Goal: Task Accomplishment & Management: Manage account settings

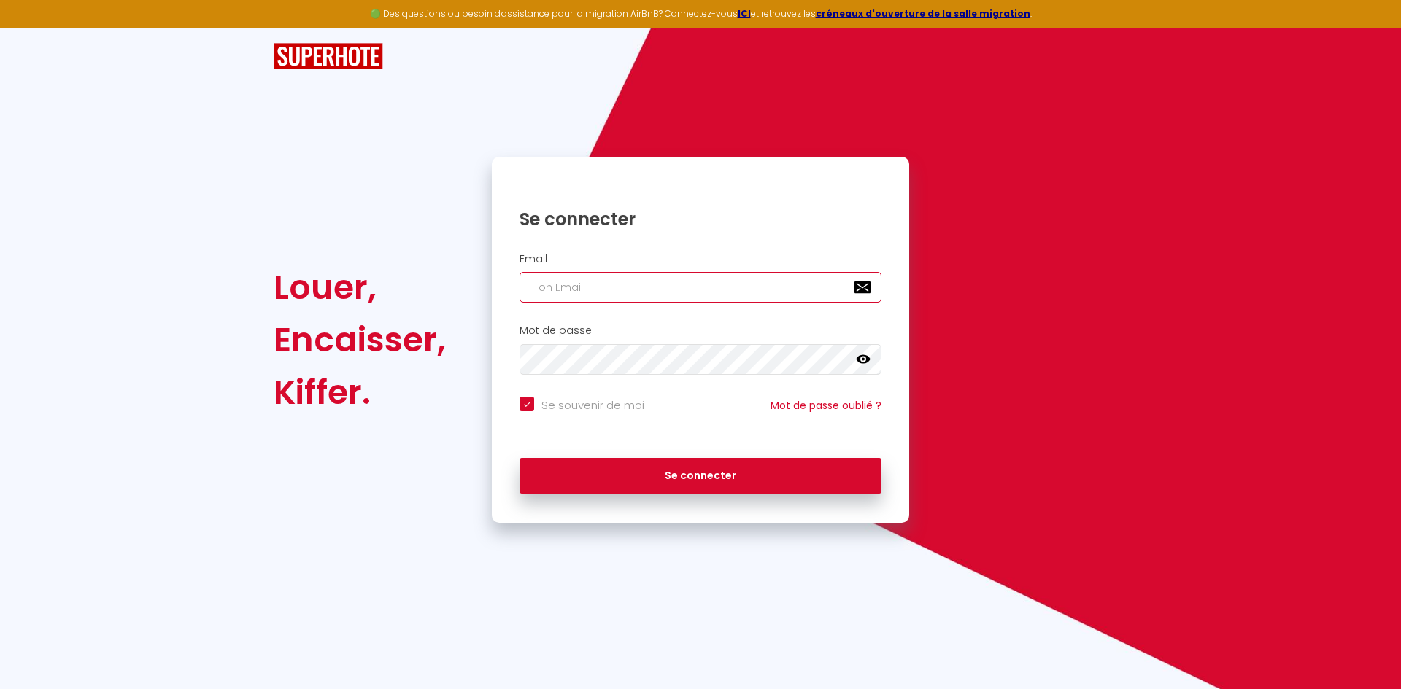
click at [630, 296] on input "email" at bounding box center [700, 287] width 362 height 31
type input "c"
checkbox input "true"
type input "c_"
checkbox input "true"
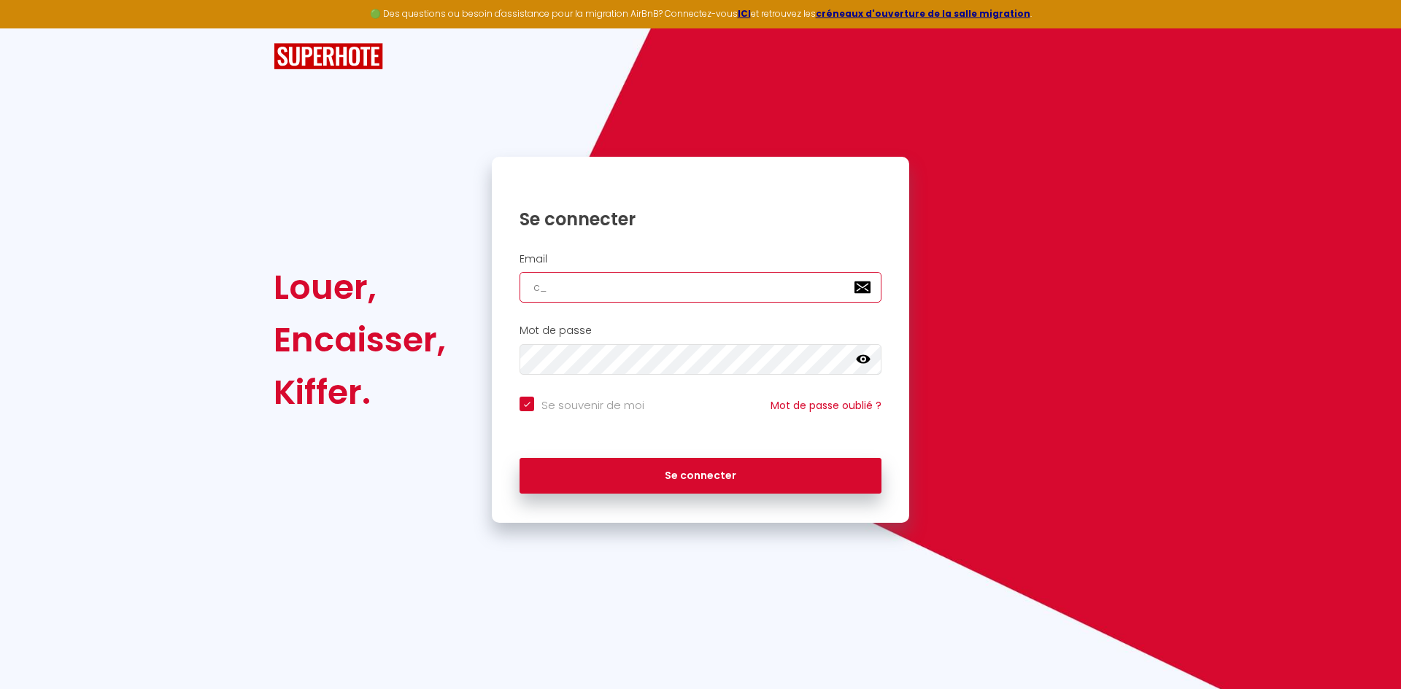
type input "c_d"
checkbox input "true"
type input "c_de"
checkbox input "true"
type input "c_dec"
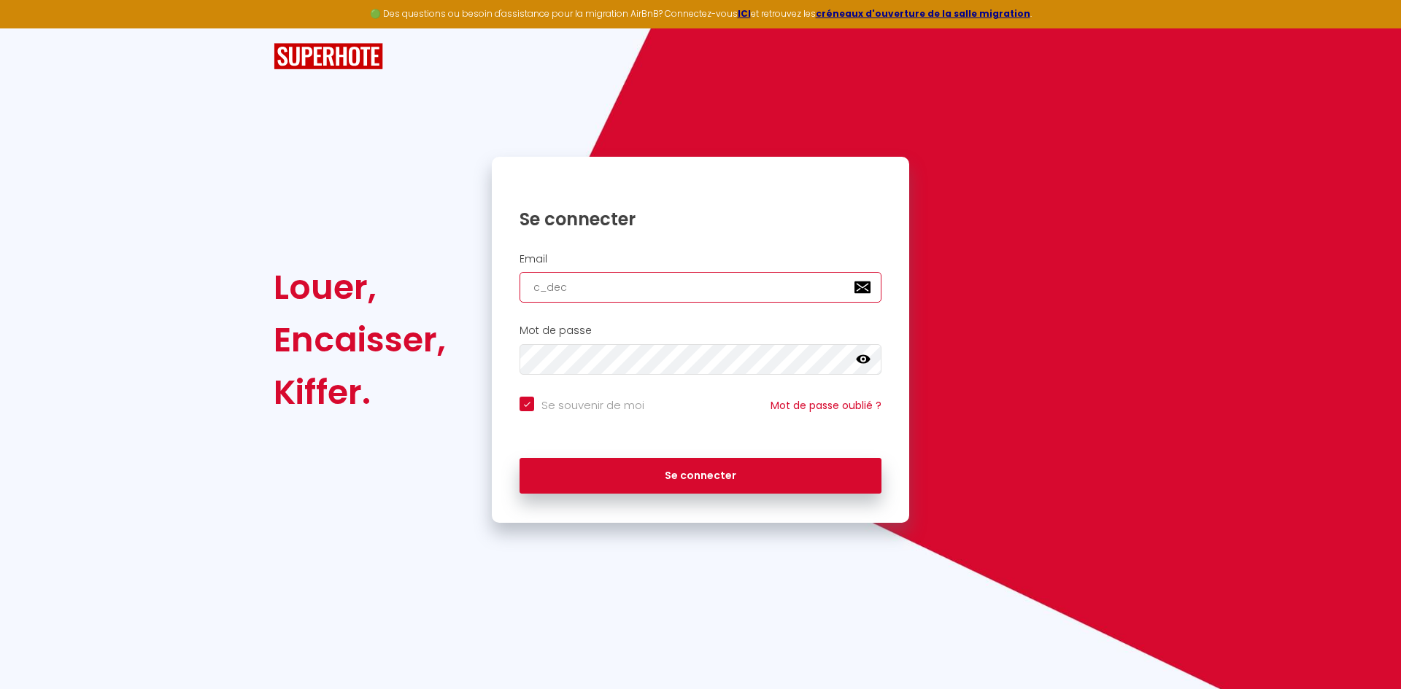
checkbox input "true"
type input "c_dech"
checkbox input "true"
type input "c_decha"
checkbox input "true"
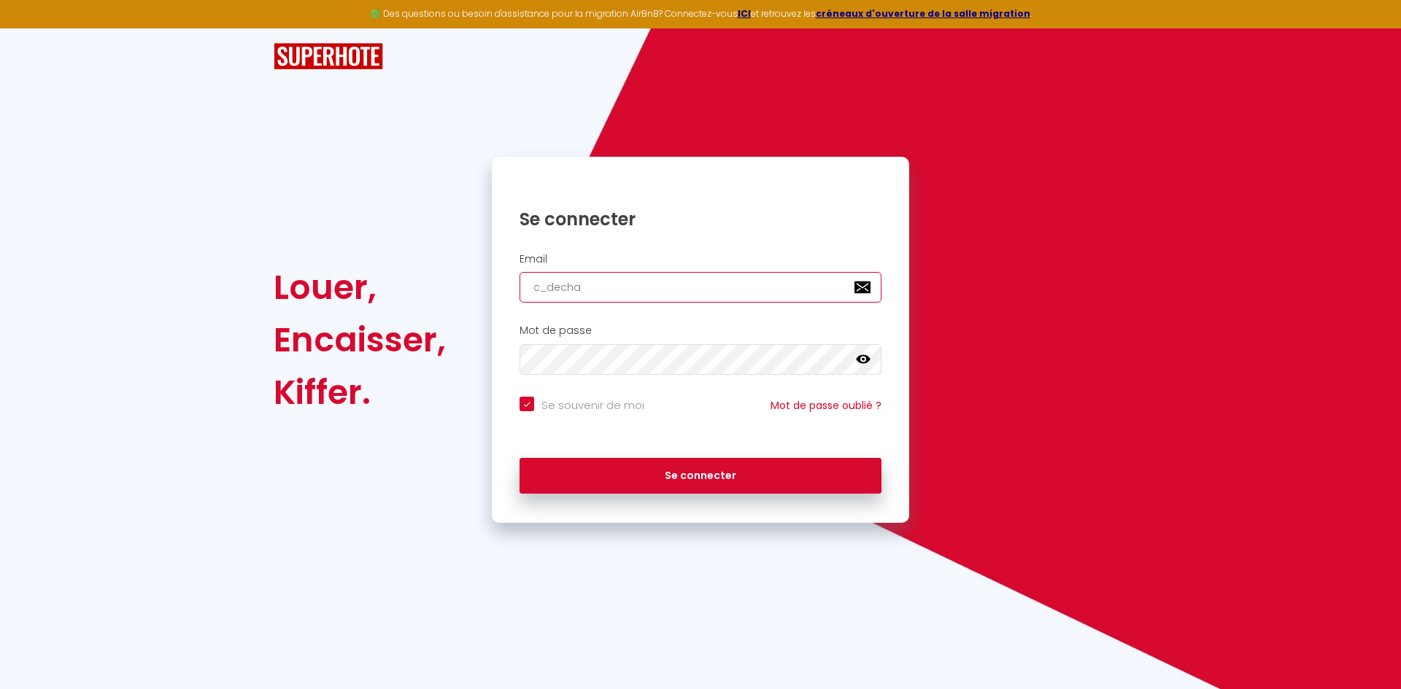
type input "c_decham"
checkbox input "true"
type input "c_dechamp"
checkbox input "true"
type input "c_dechamps"
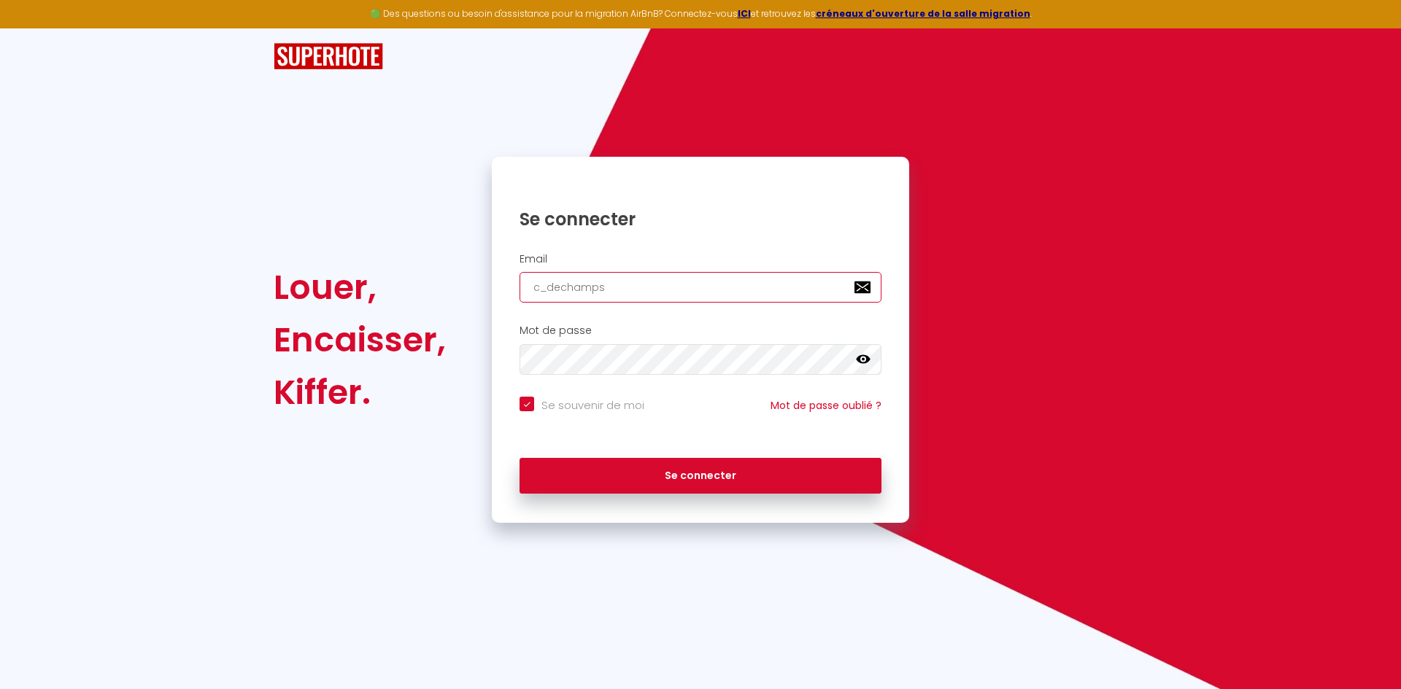
checkbox input "true"
type input "c_dechamps@"
checkbox input "true"
type input "c_dechamps@h"
checkbox input "true"
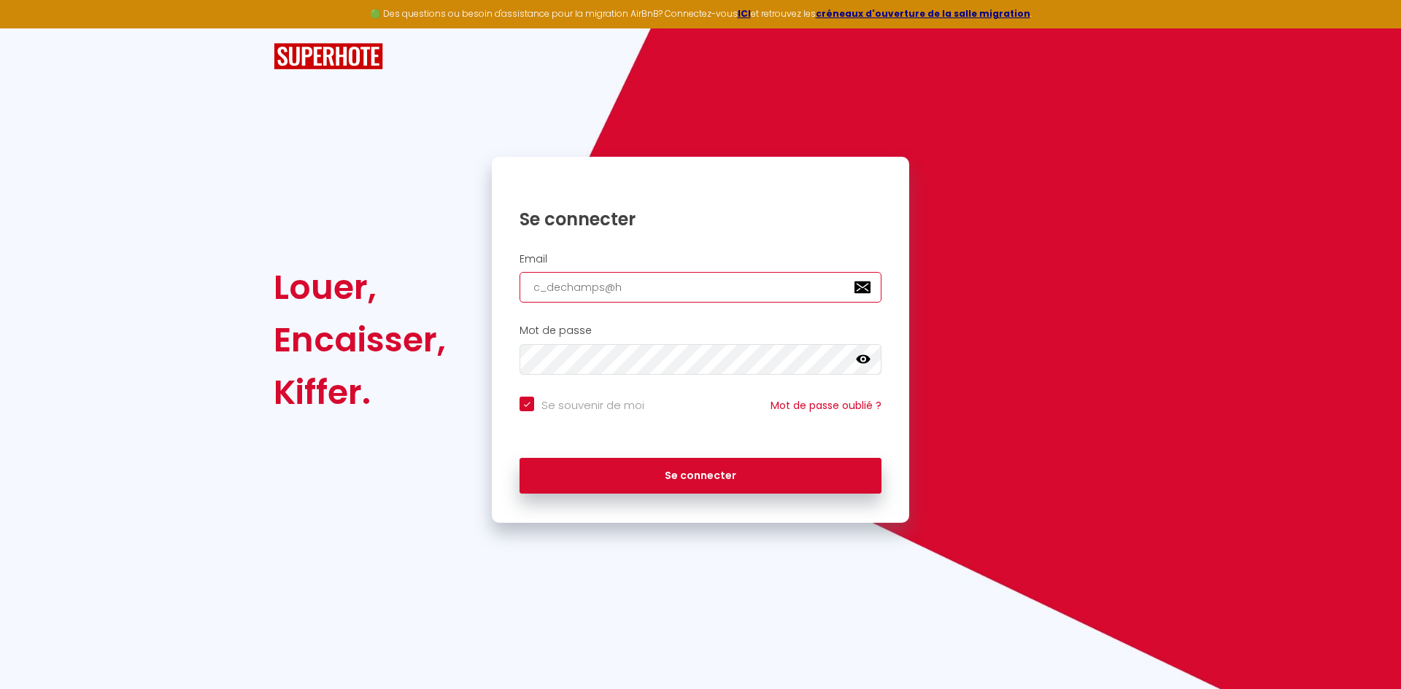
type input "c_dechamps@ho"
checkbox input "true"
type input "c_dechamps@hot"
checkbox input "true"
type input "c_dechamps@hotm"
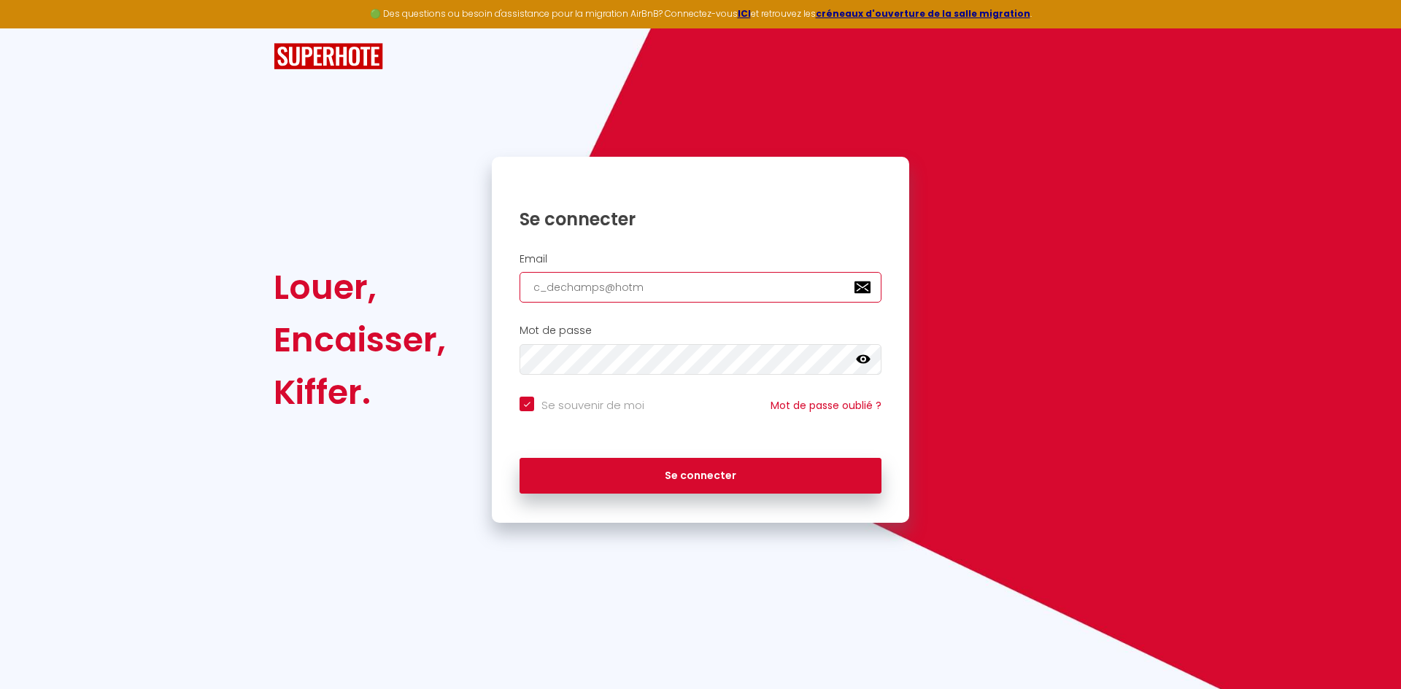
checkbox input "true"
type input "c_dechamps@hotma"
checkbox input "true"
type input "c_dechamps@hotmai"
checkbox input "true"
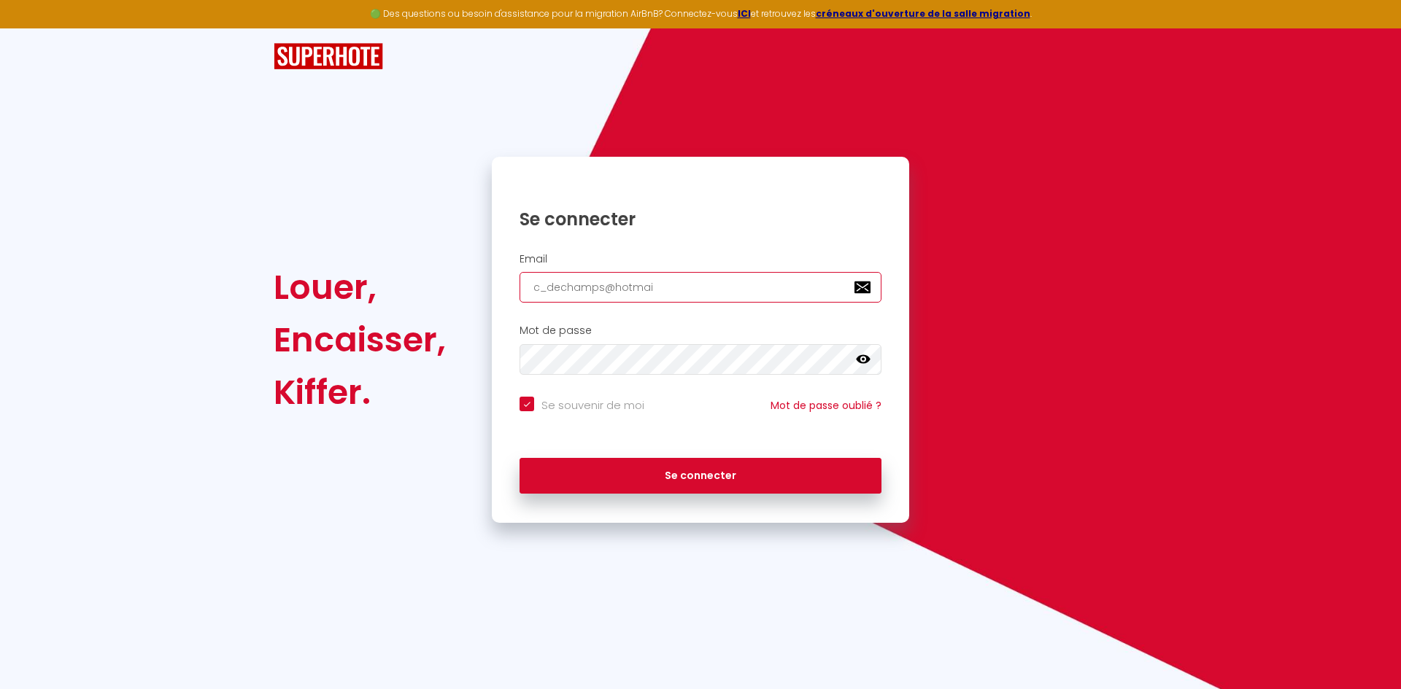
type input "[EMAIL_ADDRESS]"
checkbox input "true"
type input "[EMAIL_ADDRESS]."
checkbox input "true"
type input "c_dechamps@hotmail.c"
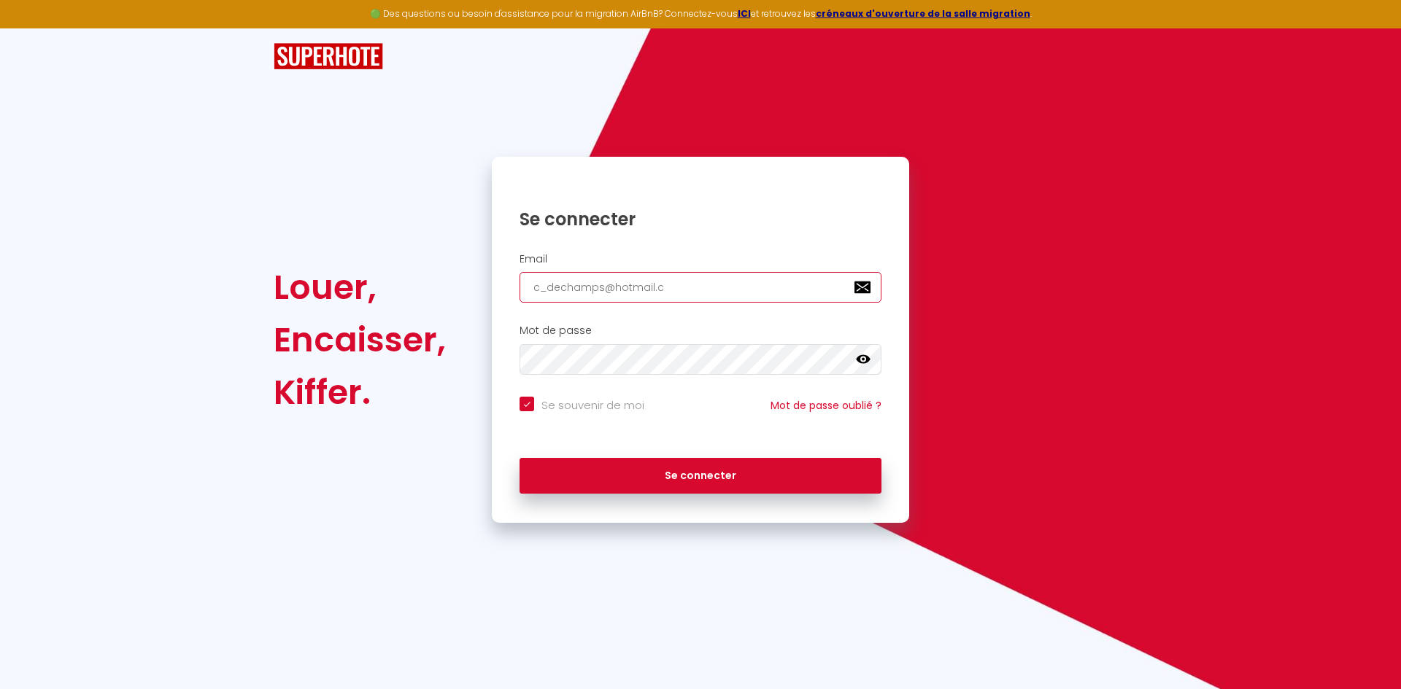
checkbox input "true"
type input "[EMAIL_ADDRESS][DOMAIN_NAME]"
checkbox input "true"
type input "[EMAIL_ADDRESS][DOMAIN_NAME]"
checkbox input "true"
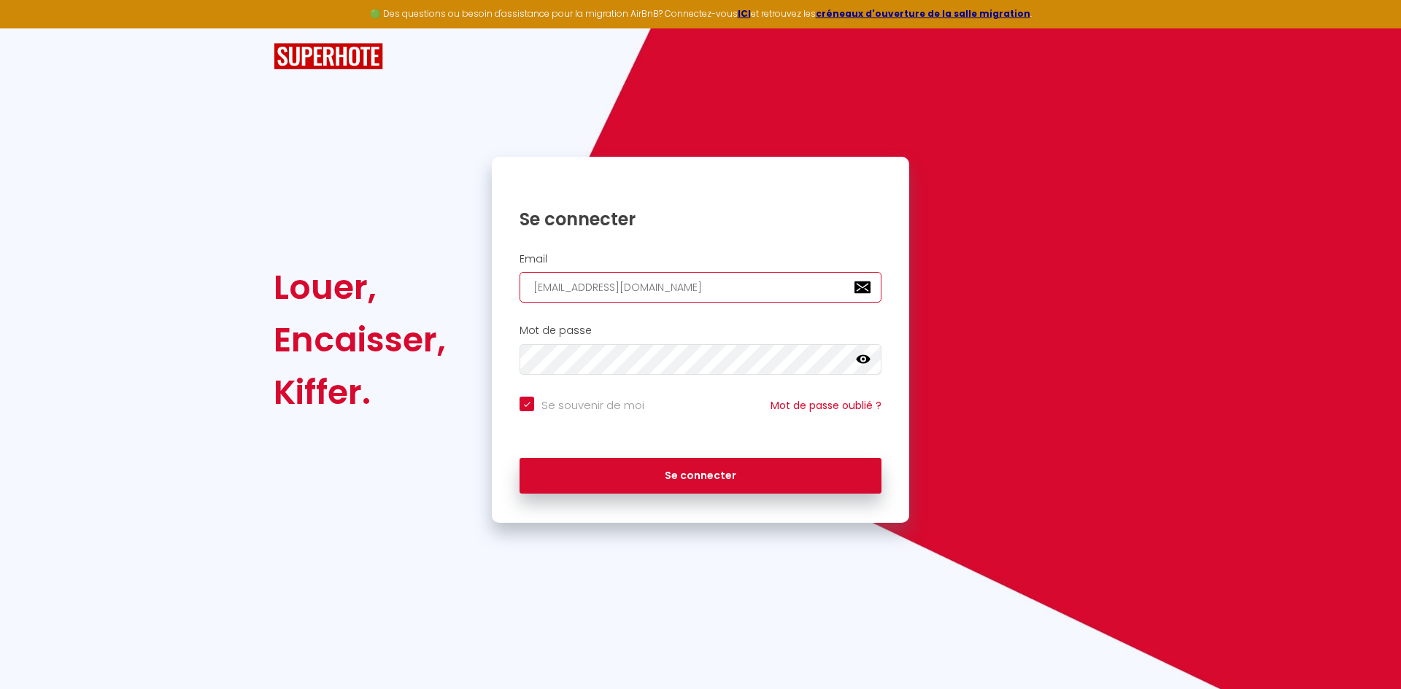
type input "[EMAIL_ADDRESS][DOMAIN_NAME]"
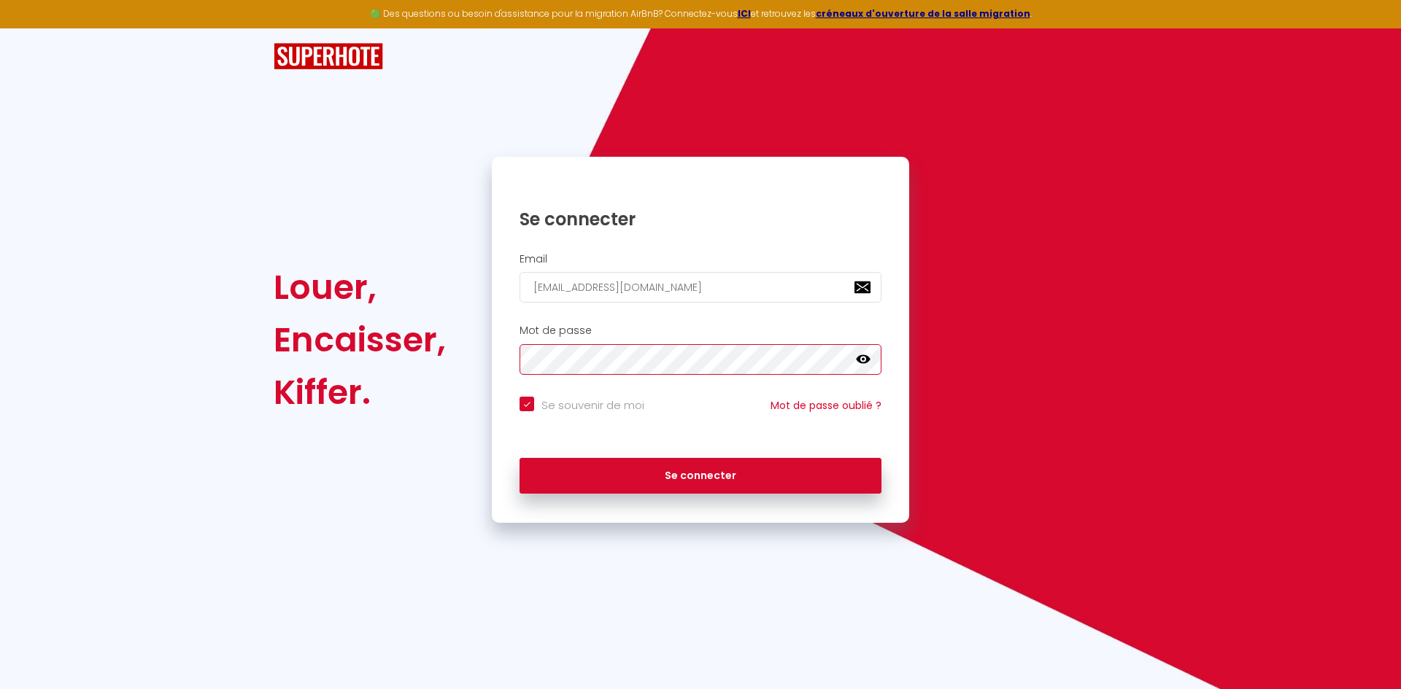
click at [519, 458] on button "Se connecter" at bounding box center [700, 476] width 362 height 36
click at [863, 355] on icon at bounding box center [863, 359] width 15 height 9
click at [519, 458] on button "Se connecter" at bounding box center [700, 476] width 362 height 36
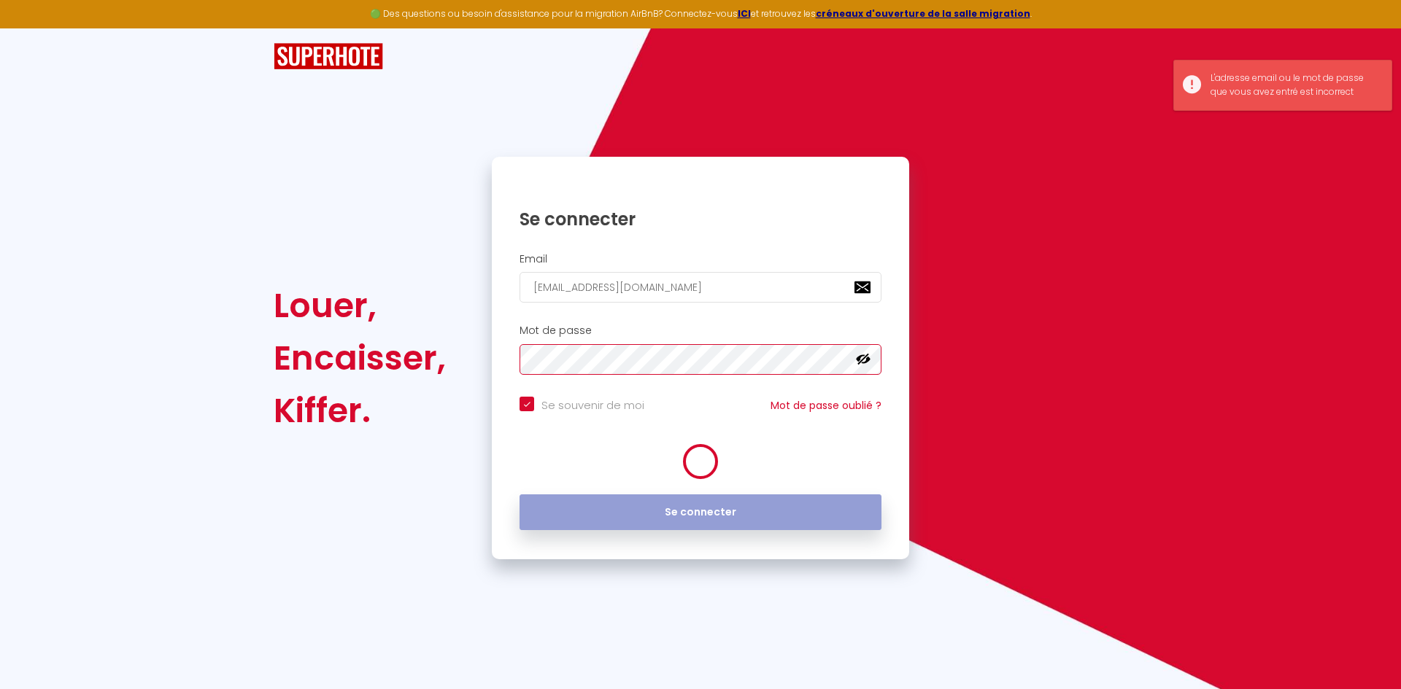
checkbox input "true"
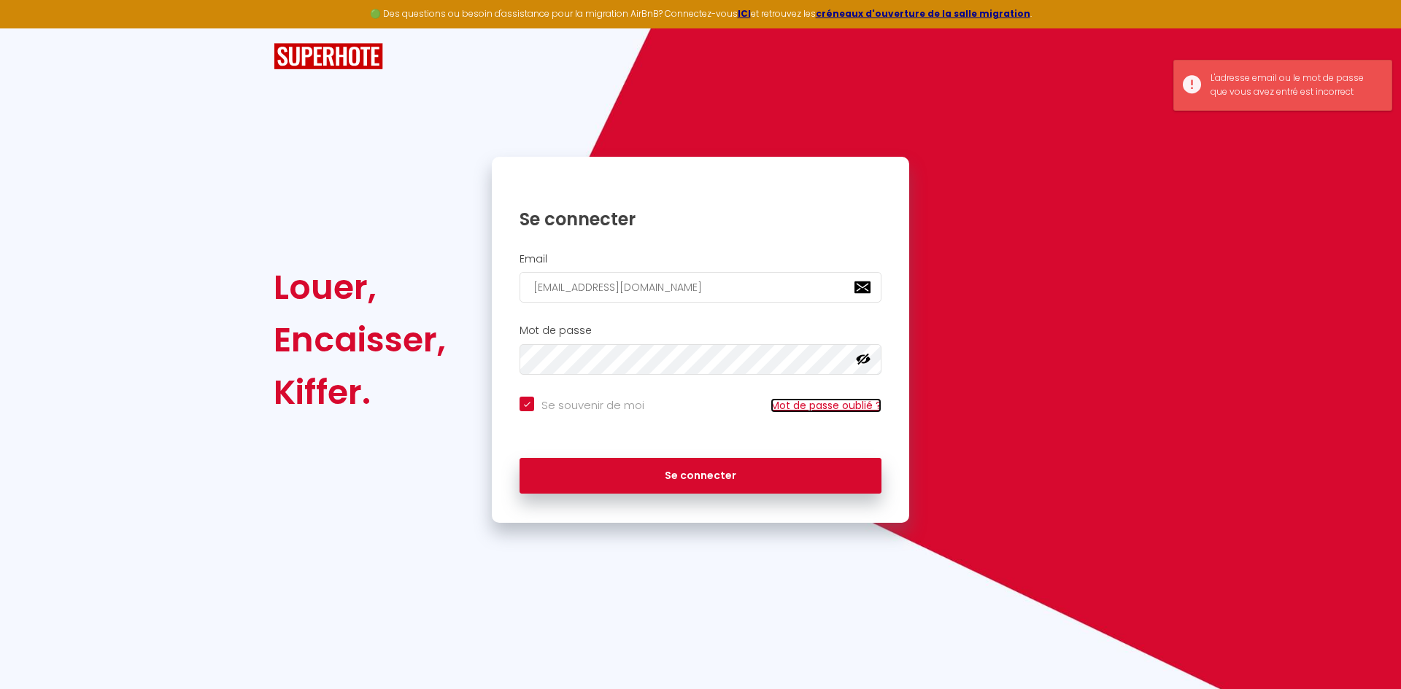
click at [799, 403] on link "Mot de passe oublié ?" at bounding box center [825, 405] width 111 height 15
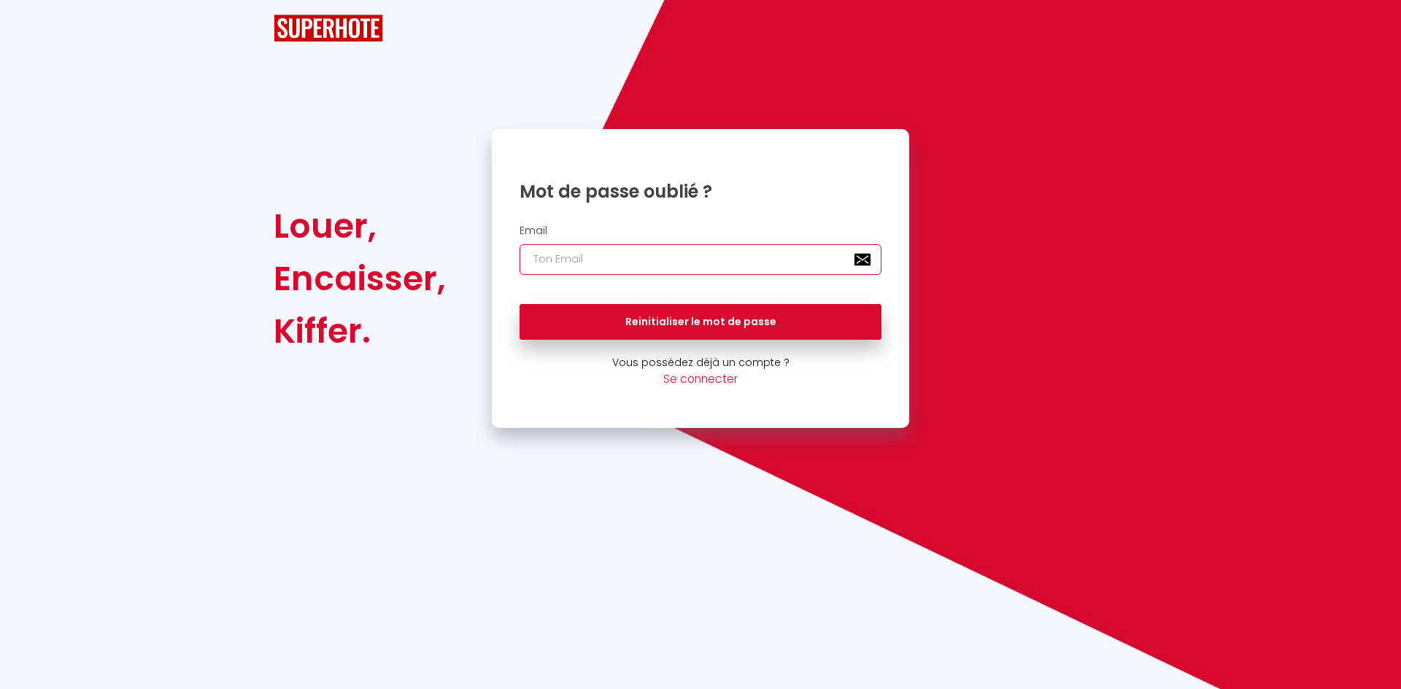
click at [652, 260] on input "email" at bounding box center [700, 259] width 362 height 31
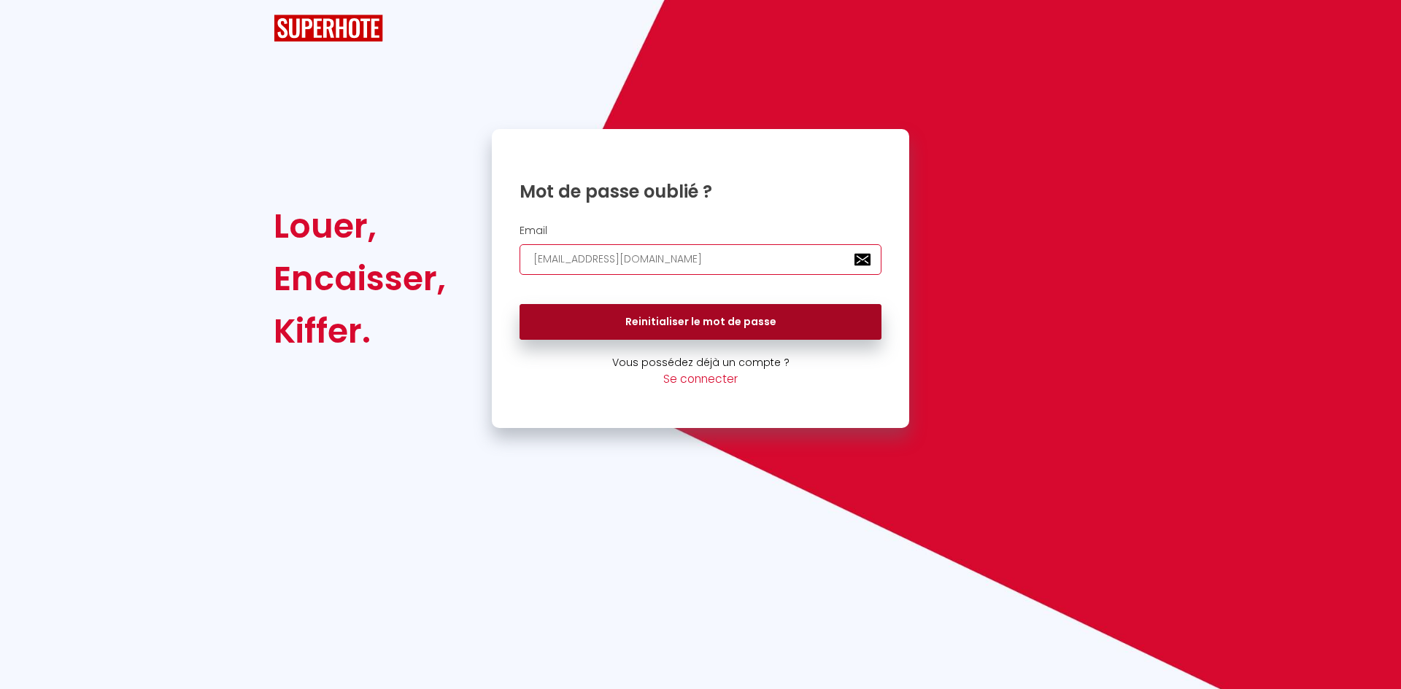
type input "[EMAIL_ADDRESS][DOMAIN_NAME]"
click at [652, 317] on button "Reinitialiser le mot de passe" at bounding box center [700, 322] width 362 height 36
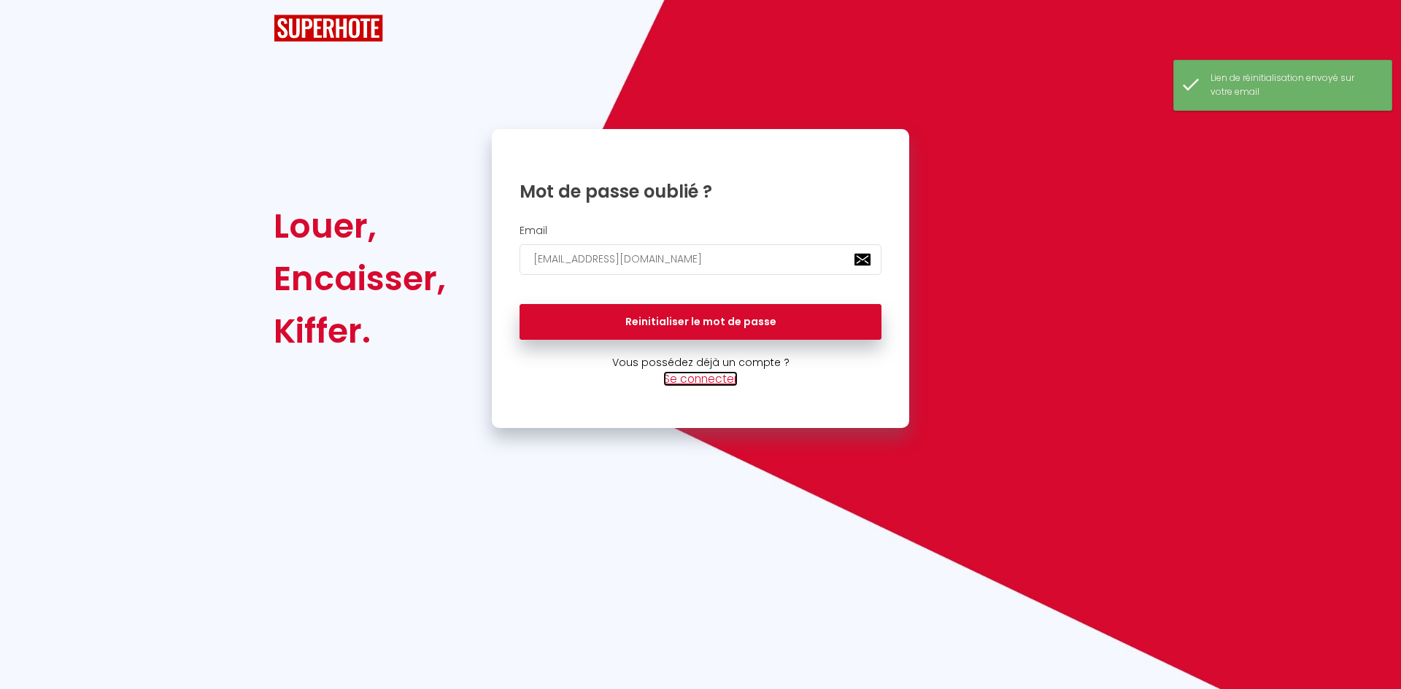
click at [684, 384] on link "Se connecter" at bounding box center [700, 378] width 74 height 15
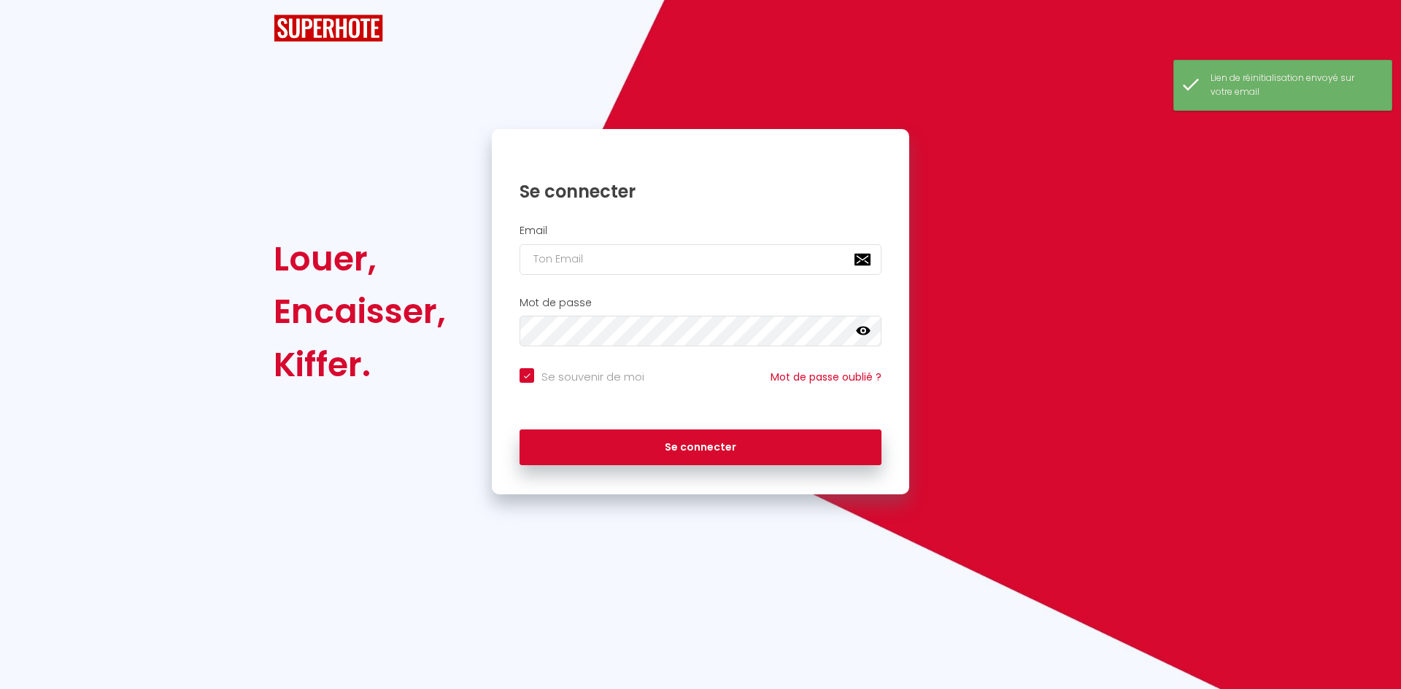
checkbox input "true"
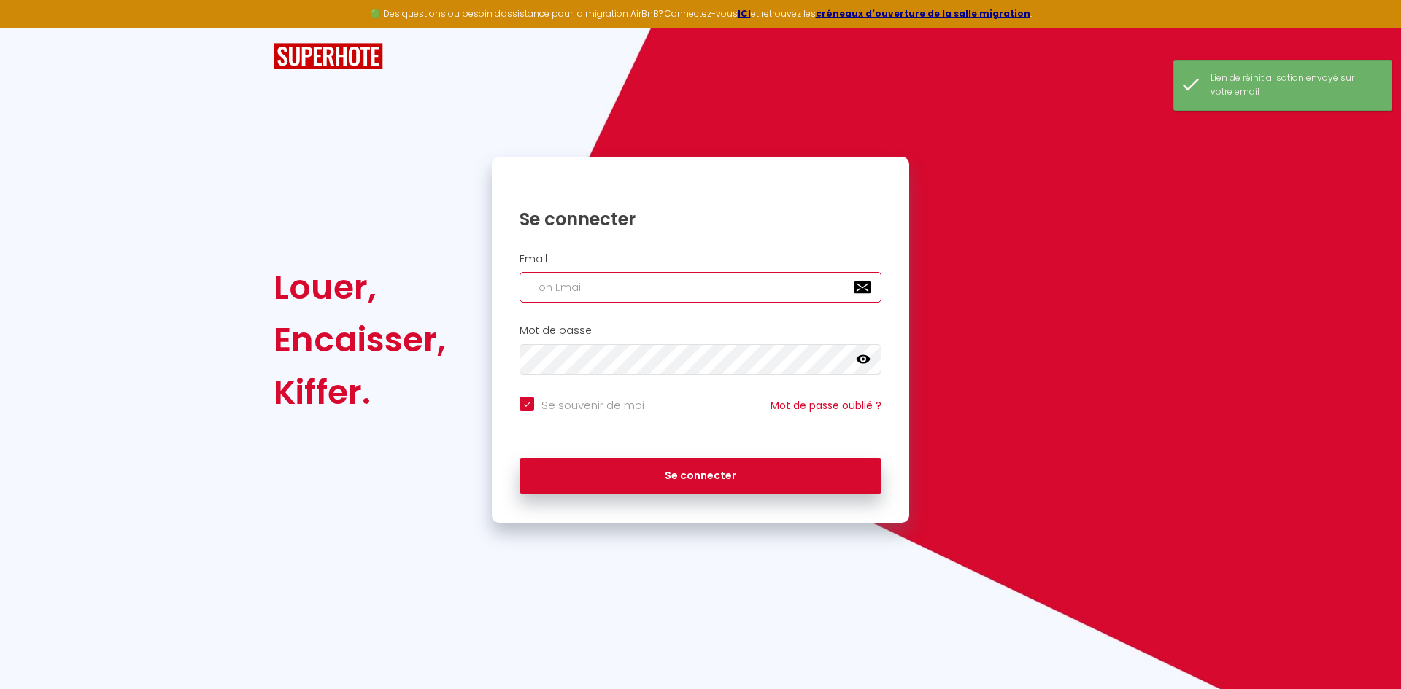
click at [608, 293] on input "email" at bounding box center [700, 287] width 362 height 31
type input "c"
checkbox input "true"
type input "c_"
checkbox input "true"
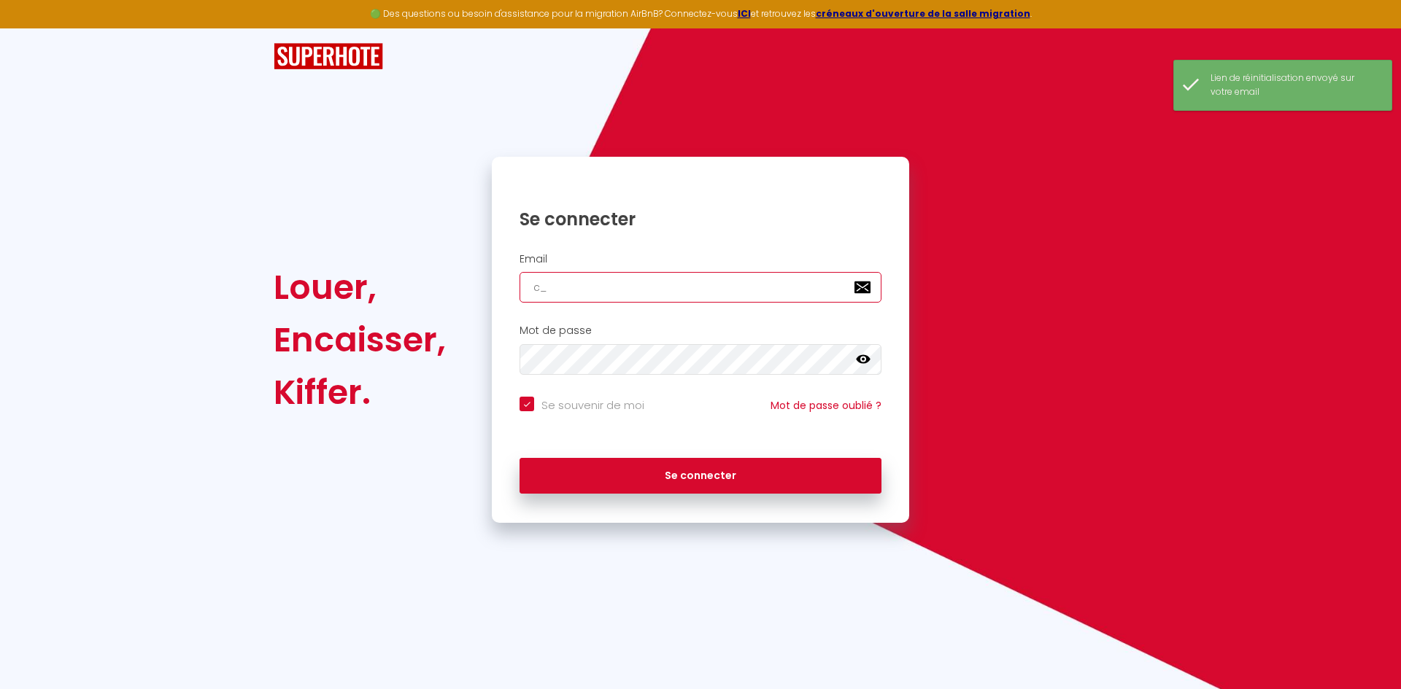
type input "c_d"
checkbox input "true"
type input "c_de"
checkbox input "true"
type input "c_dec"
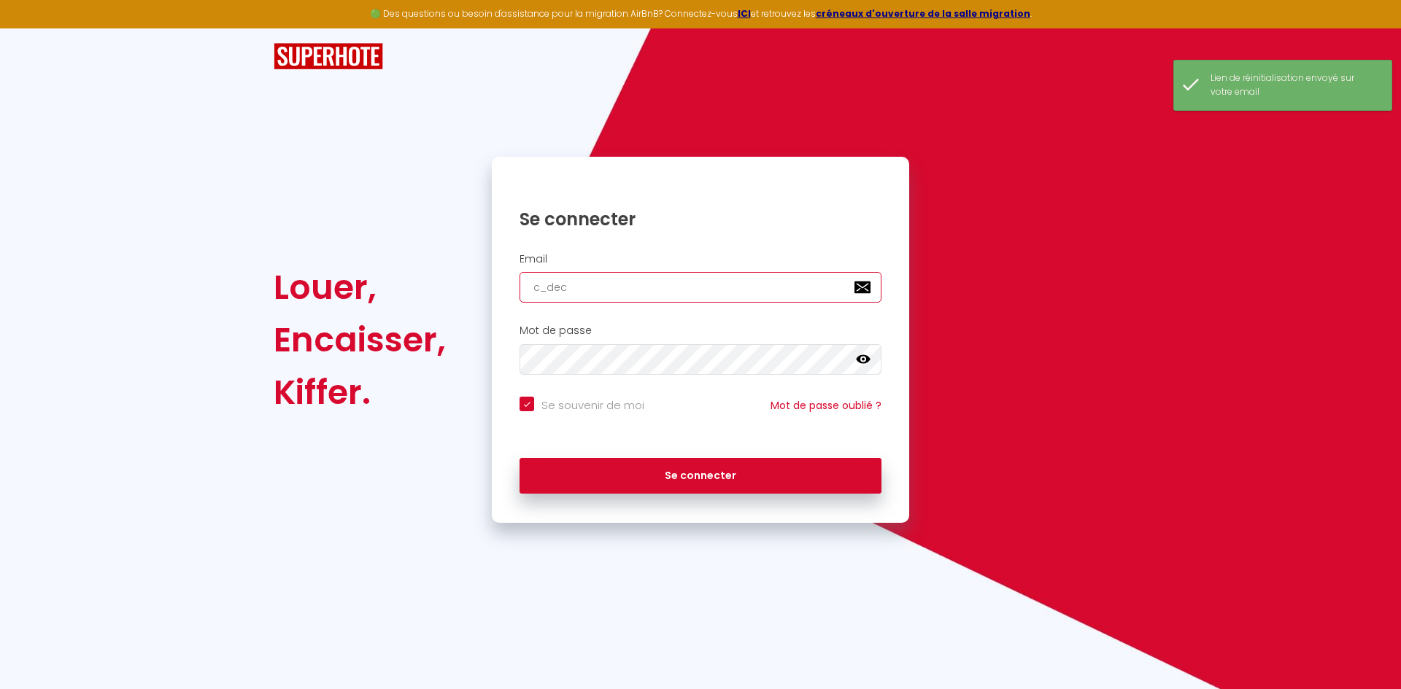
checkbox input "true"
type input "c_dech"
checkbox input "true"
type input "c_decha"
checkbox input "true"
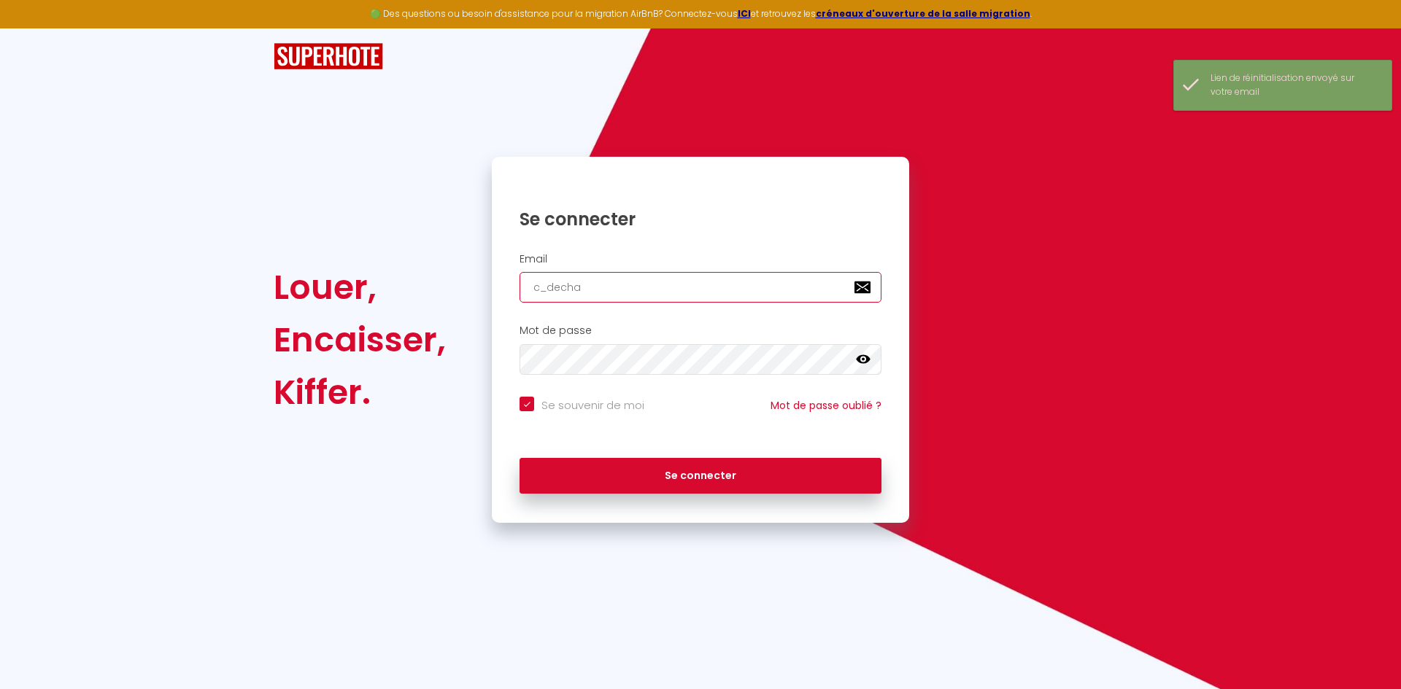
type input "c_decham"
checkbox input "true"
type input "c_dechamp"
checkbox input "true"
type input "c_dechamps"
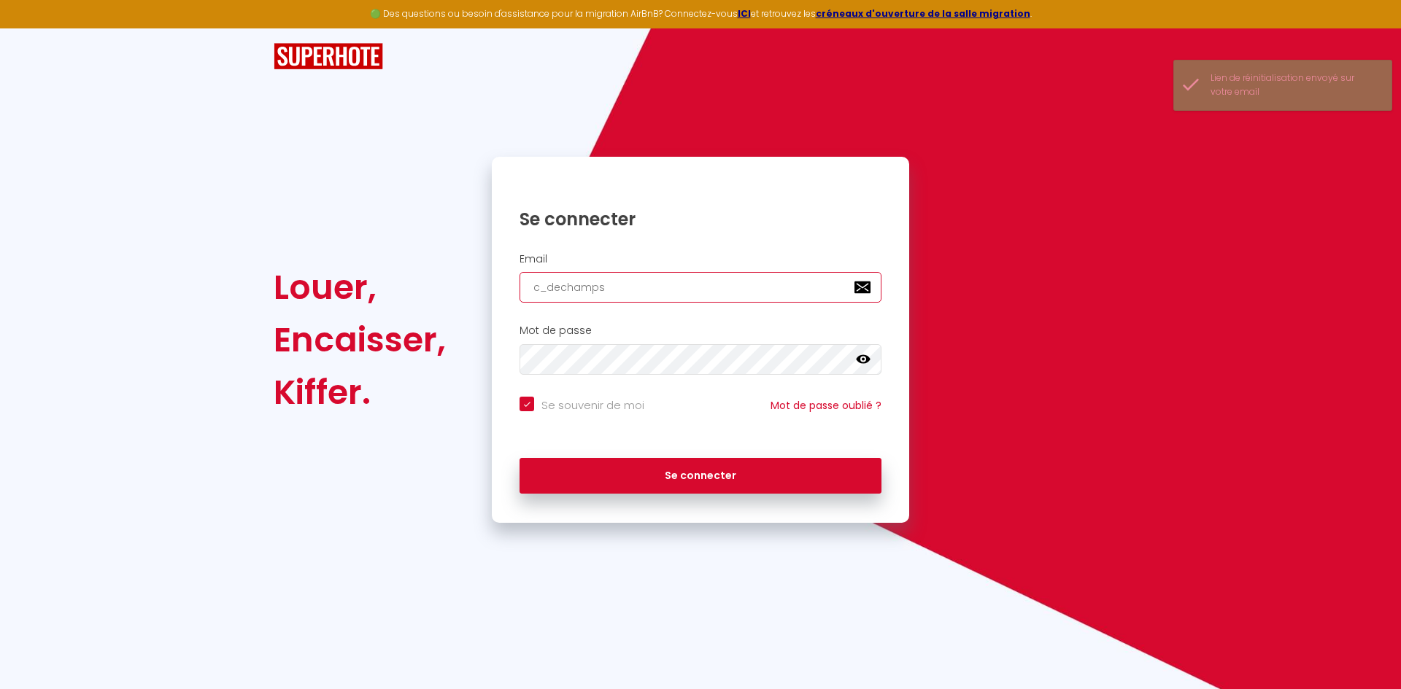
checkbox input "true"
type input "c_dechamps@"
checkbox input "true"
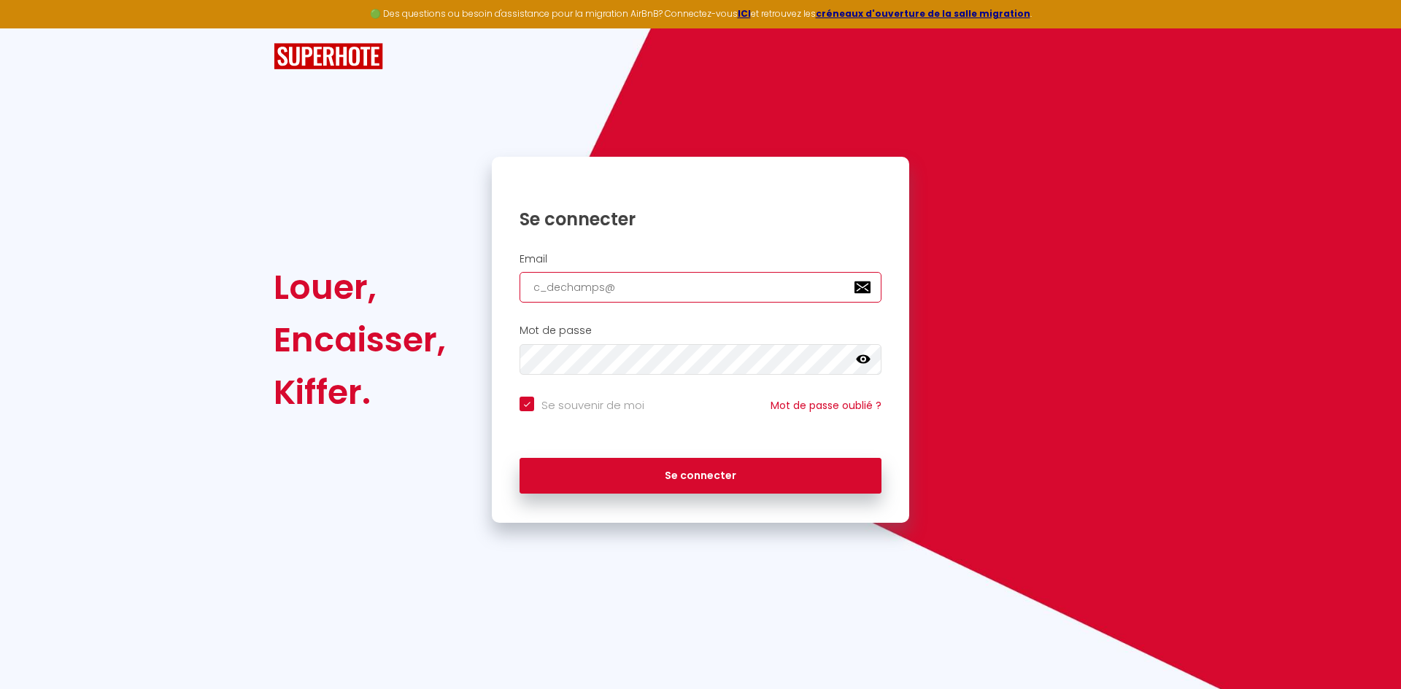
type input "c_dechamps@h"
checkbox input "true"
type input "c_dechamps@ho"
checkbox input "true"
type input "c_dechamps@hot"
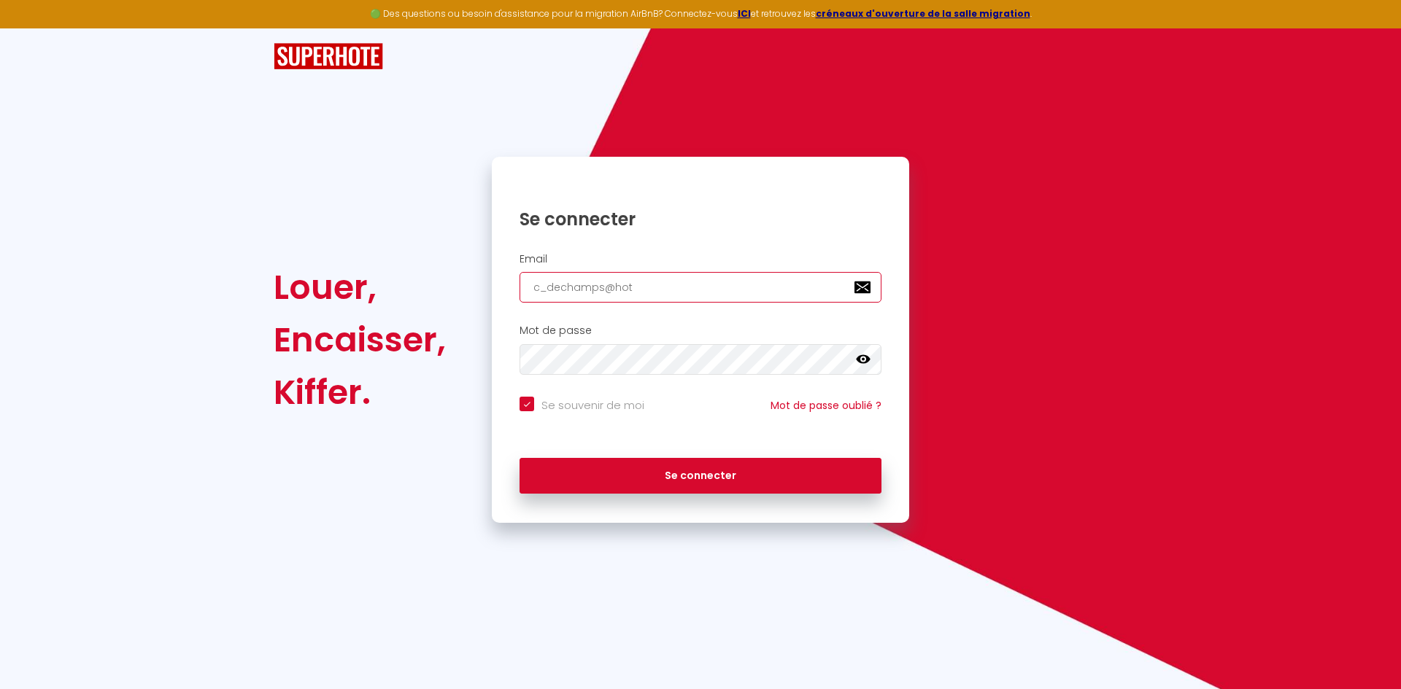
checkbox input "true"
type input "c_dechamps@hotm"
checkbox input "true"
type input "c_dechamps@hotma"
checkbox input "true"
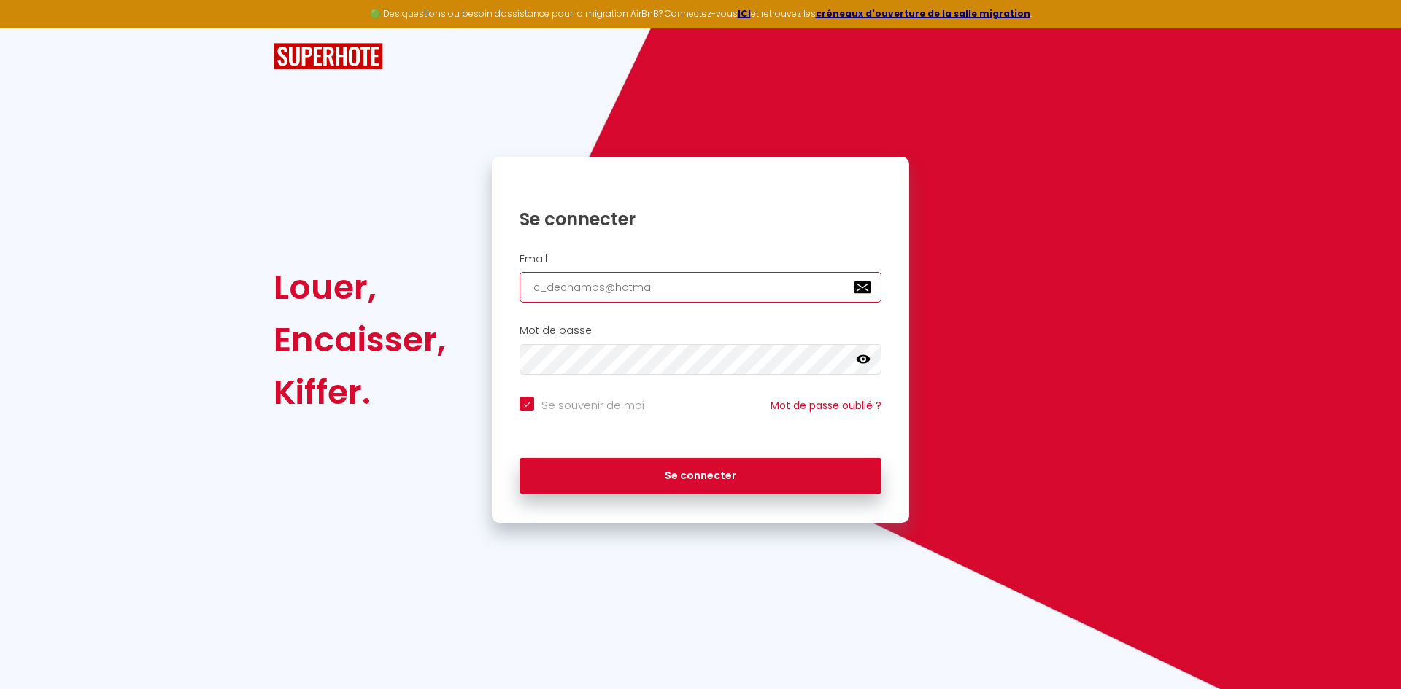
type input "c_dechamps@hotmai"
checkbox input "true"
type input "[EMAIL_ADDRESS]"
checkbox input "true"
type input "[EMAIL_ADDRESS]."
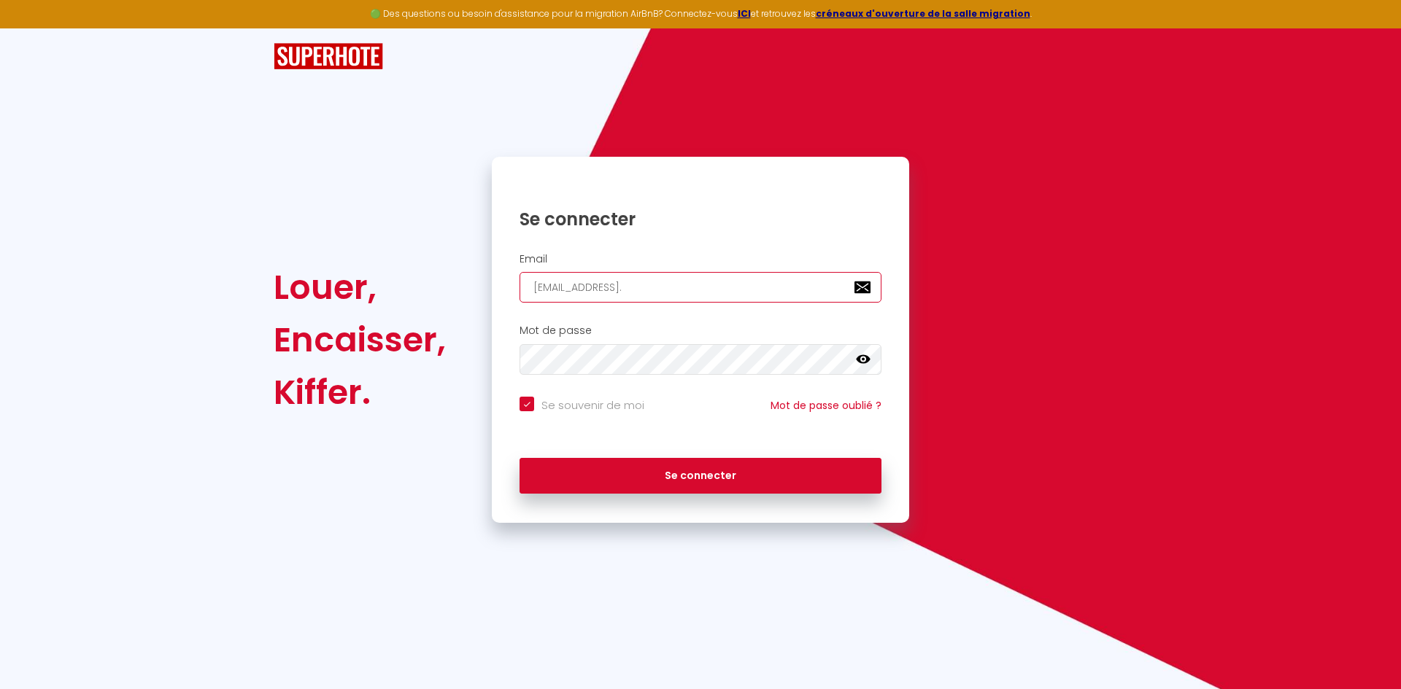
checkbox input "true"
type input "c_dechamps@hotmail.c"
checkbox input "true"
type input "[EMAIL_ADDRESS][DOMAIN_NAME]"
checkbox input "true"
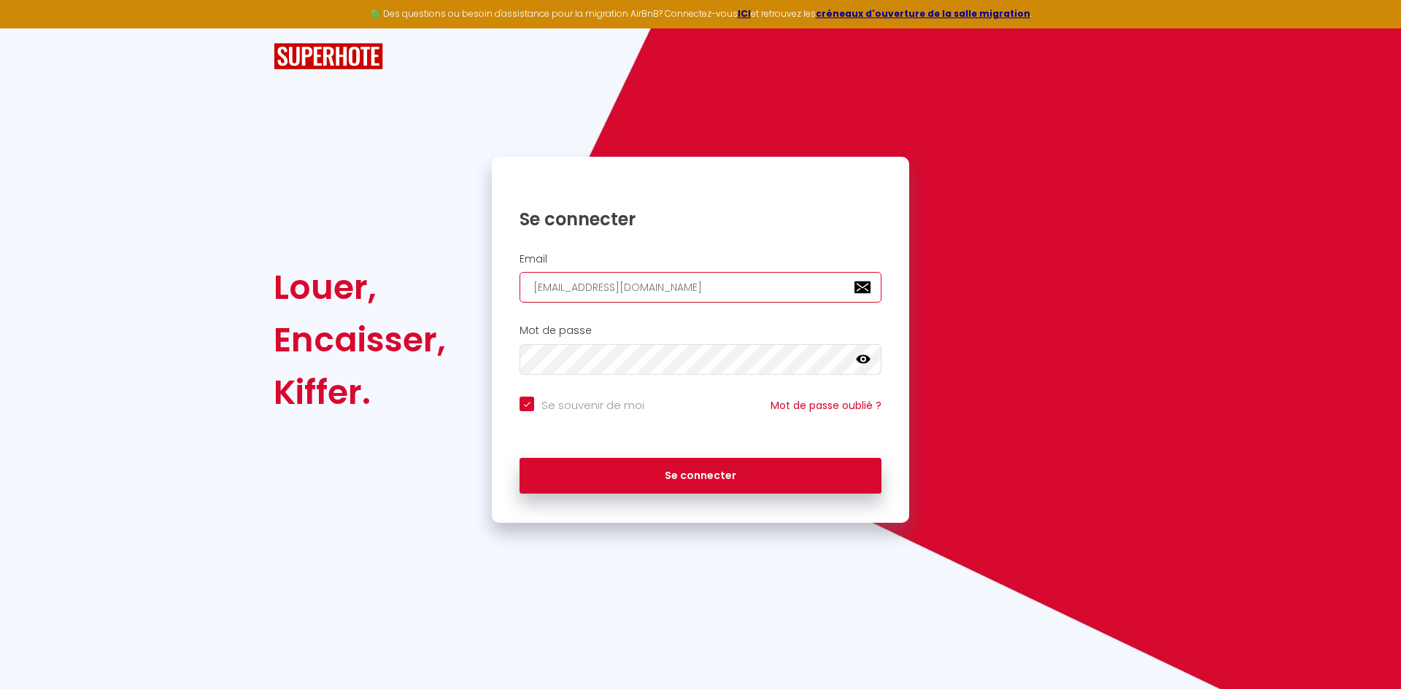
type input "[EMAIL_ADDRESS][DOMAIN_NAME]"
checkbox input "true"
type input "[EMAIL_ADDRESS][DOMAIN_NAME]"
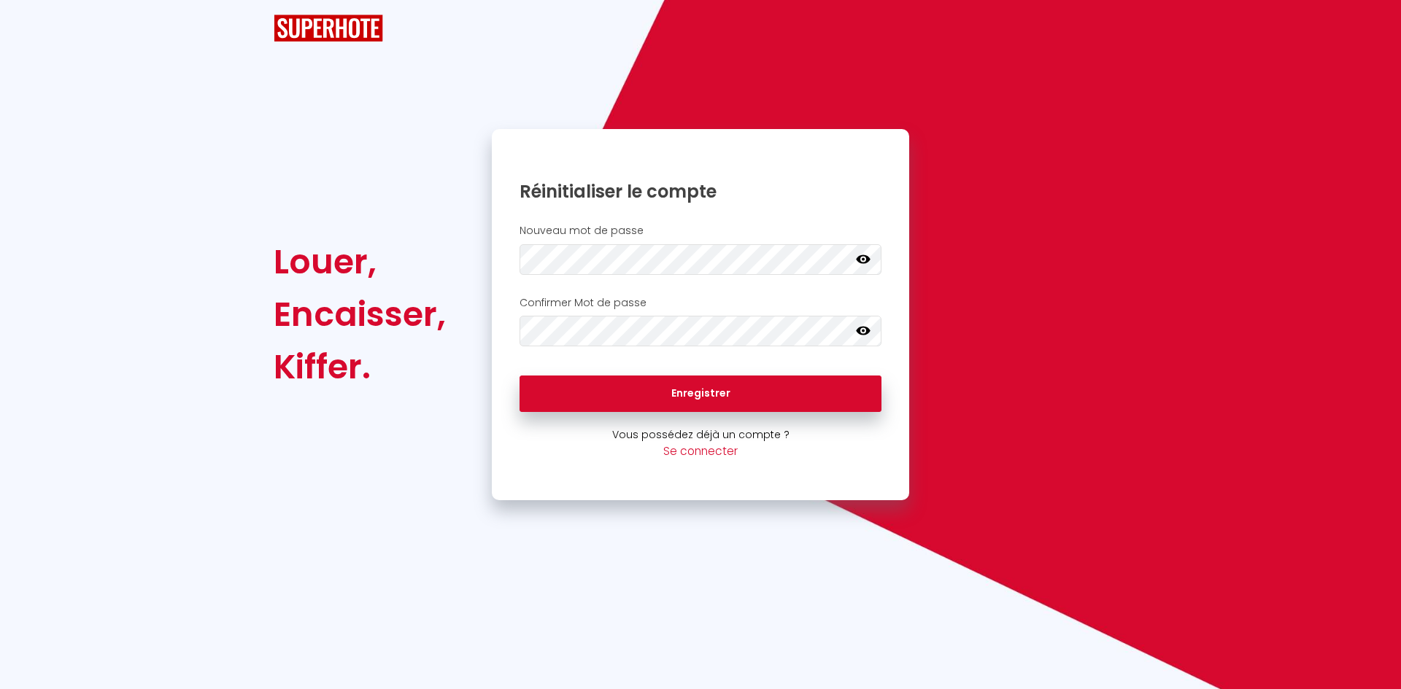
click at [862, 266] on icon at bounding box center [863, 259] width 15 height 15
click at [460, 267] on div "Louer, Encaisser, Kiffer. Réinitialiser le compte Nouveau mot de passe Votre mo…" at bounding box center [700, 315] width 873 height 372
click at [862, 336] on icon at bounding box center [863, 331] width 15 height 9
click at [445, 328] on div "Louer, Encaisser, Kiffer. Réinitialiser le compte Nouveau mot de passe Votre mo…" at bounding box center [700, 315] width 873 height 372
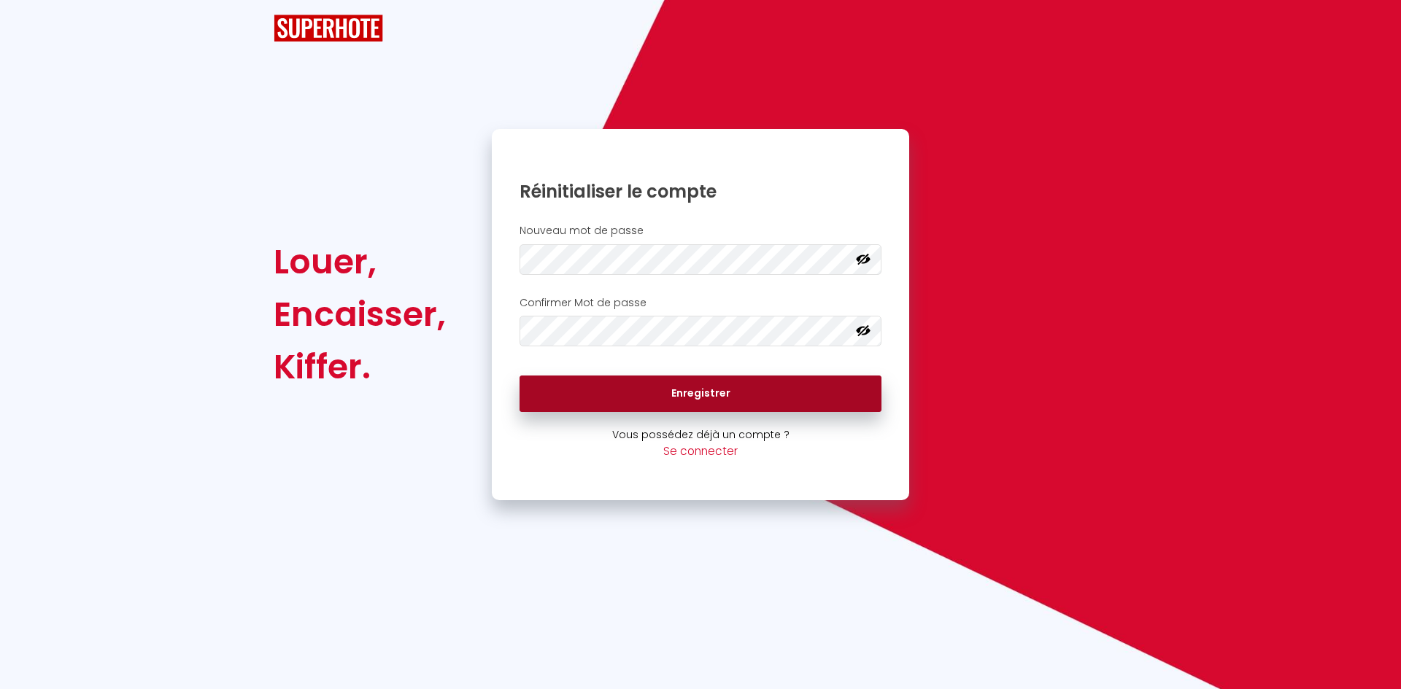
click at [624, 395] on button "Enregistrer" at bounding box center [700, 394] width 362 height 36
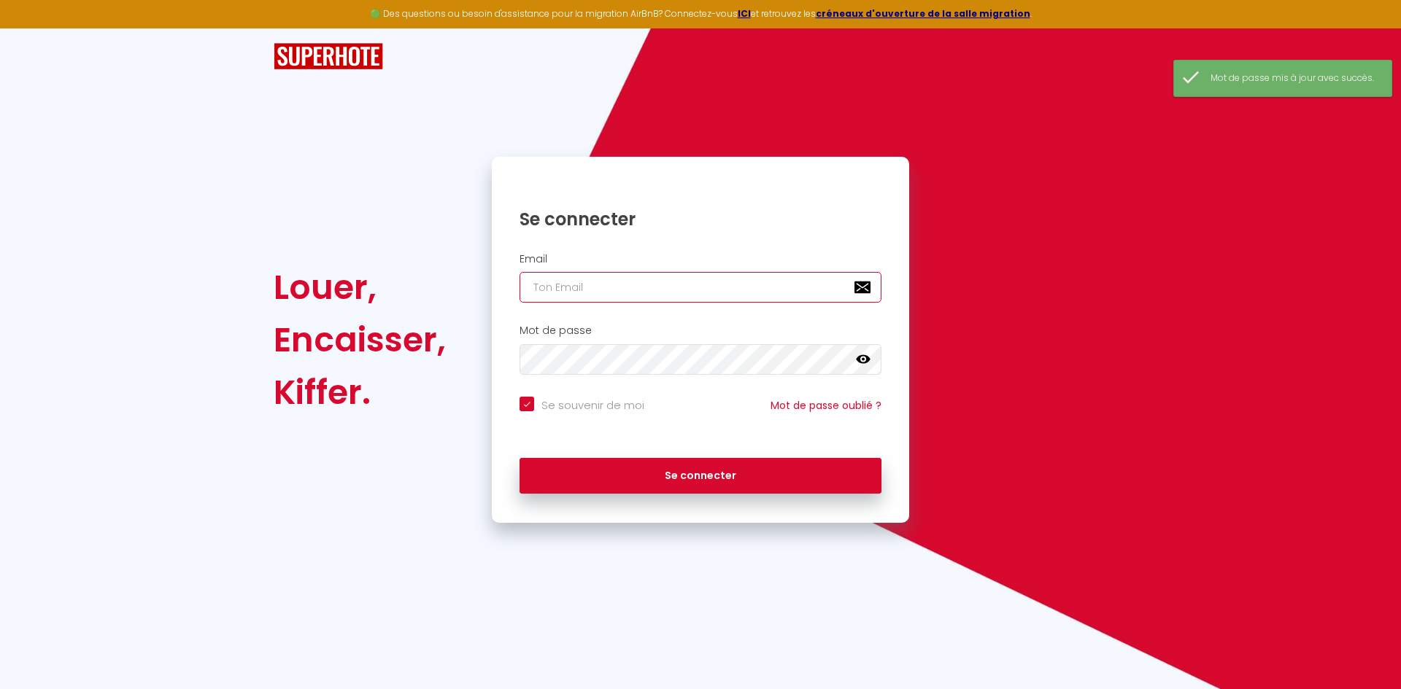
click at [589, 296] on input "email" at bounding box center [700, 287] width 362 height 31
type input "c"
checkbox input "true"
type input "c_"
checkbox input "true"
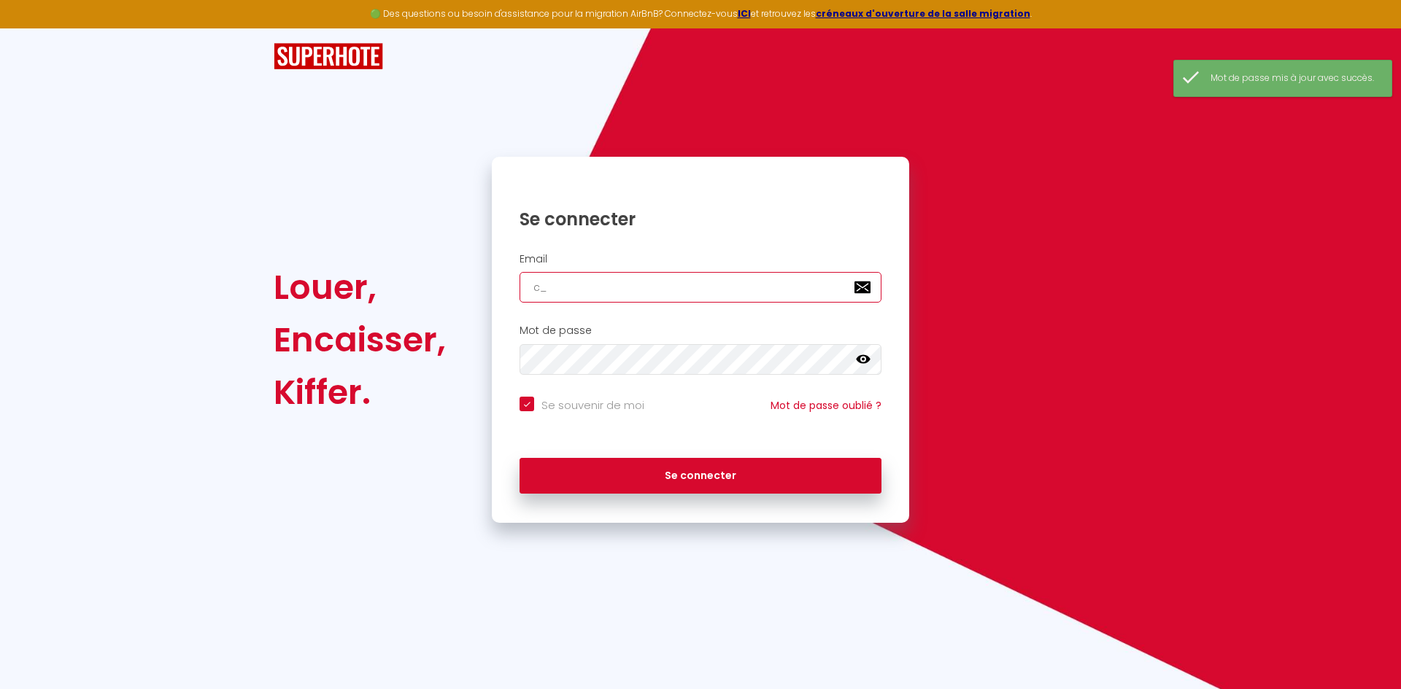
type input "c_d"
checkbox input "true"
type input "c_de"
checkbox input "true"
type input "c_dec"
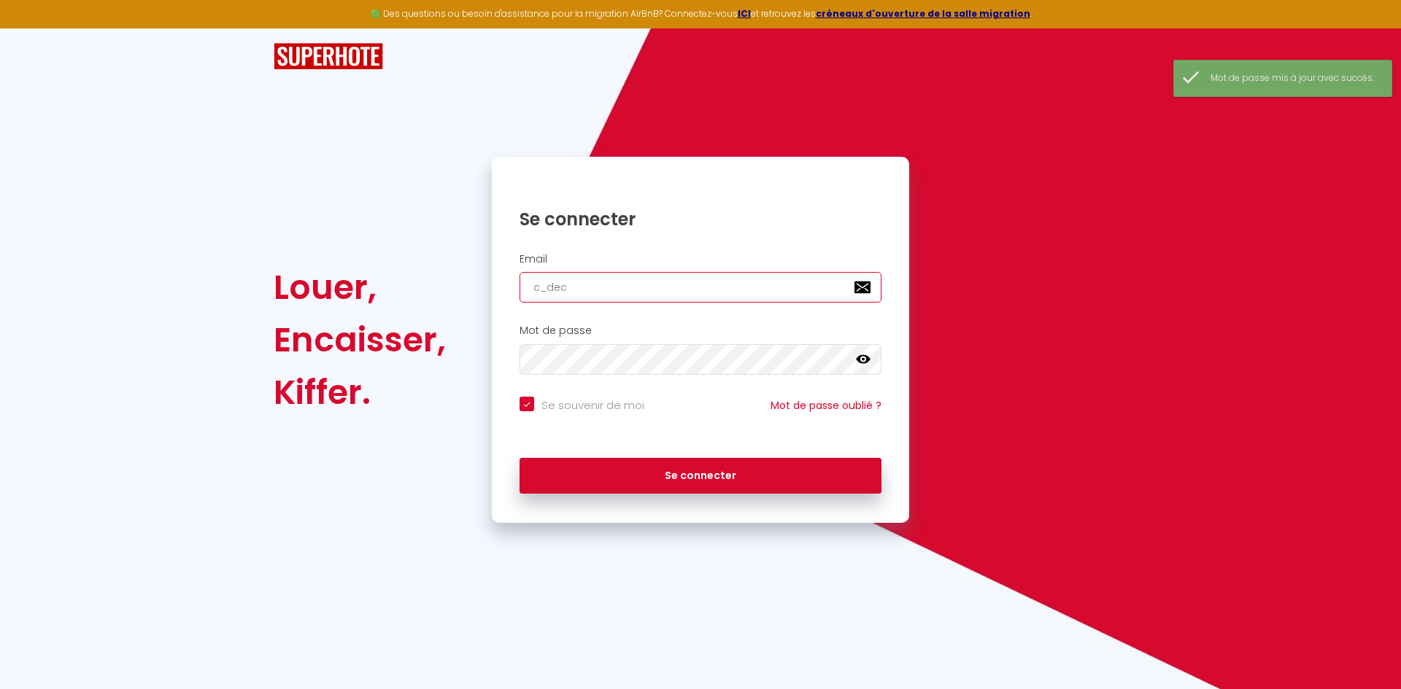
checkbox input "true"
type input "c_dech"
checkbox input "true"
type input "c_decha"
checkbox input "true"
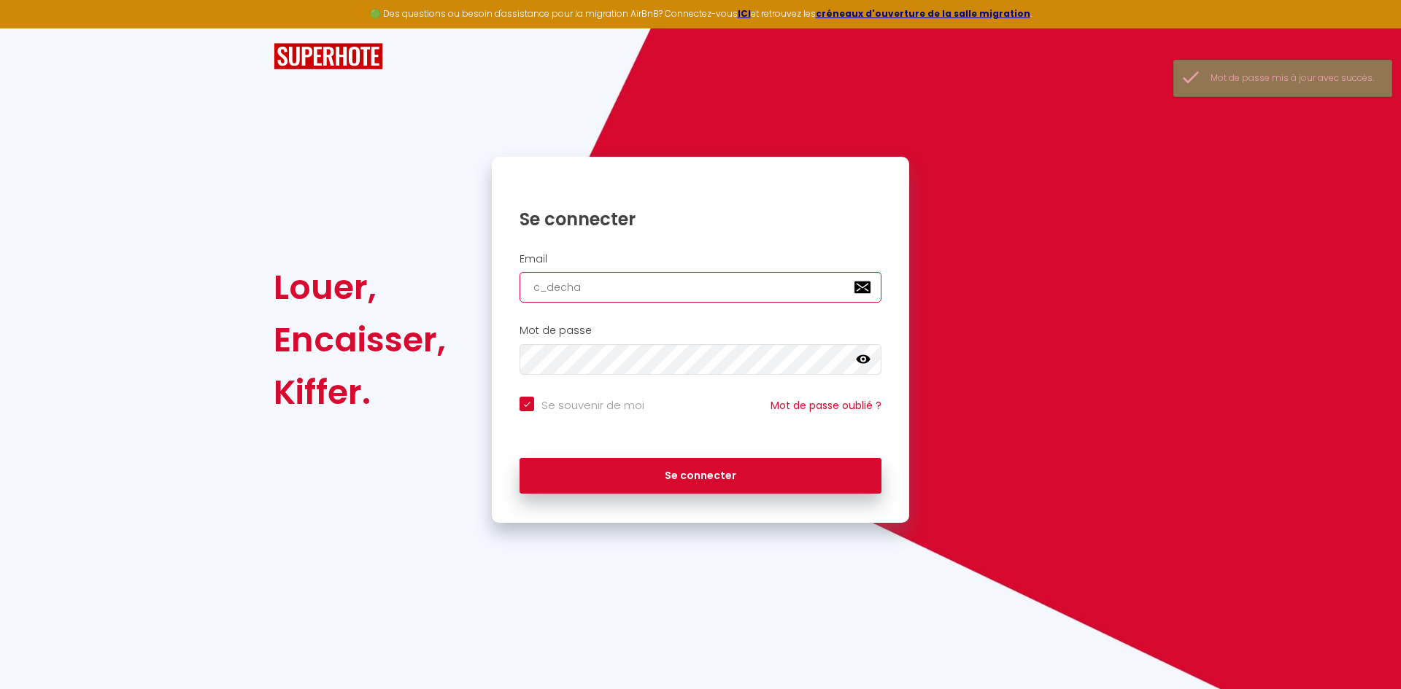
type input "c_decham"
checkbox input "true"
type input "c_dechamp"
checkbox input "true"
type input "c_dechamps"
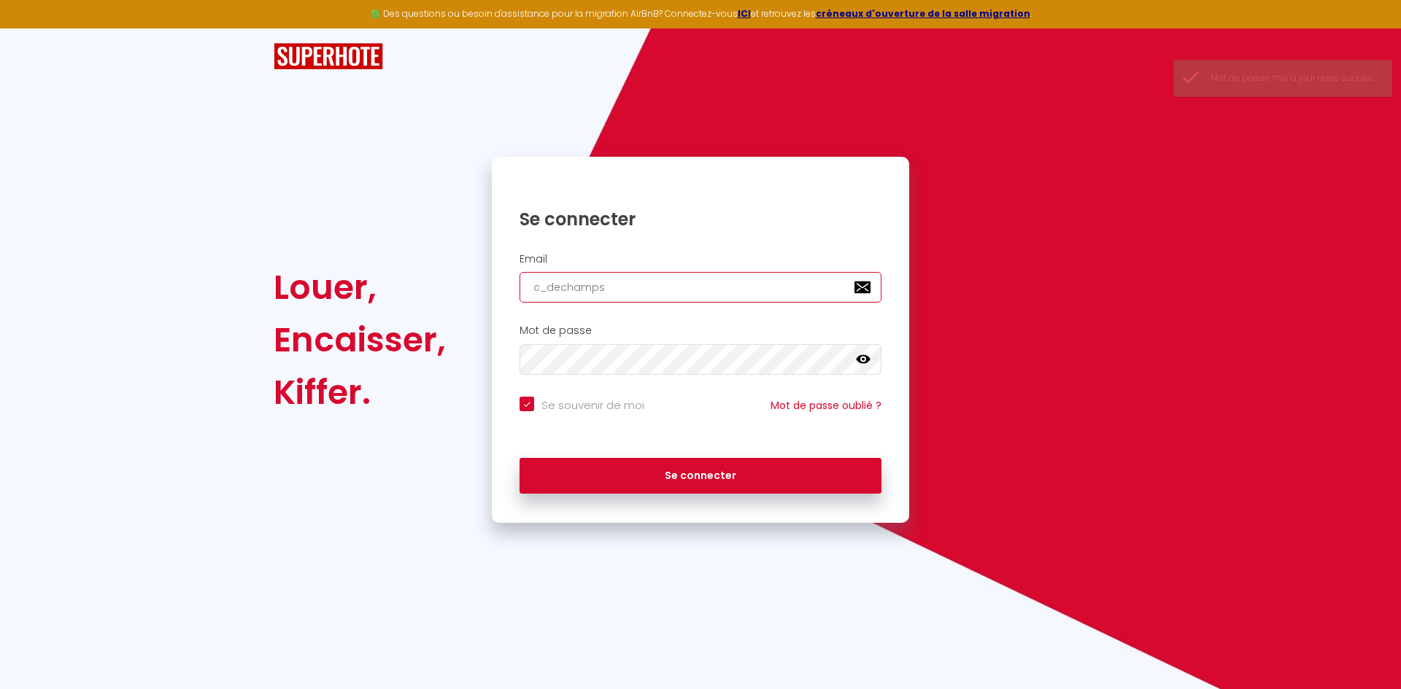
checkbox input "true"
type input "c_dechamps@"
checkbox input "true"
type input "c_dechamps@h"
checkbox input "true"
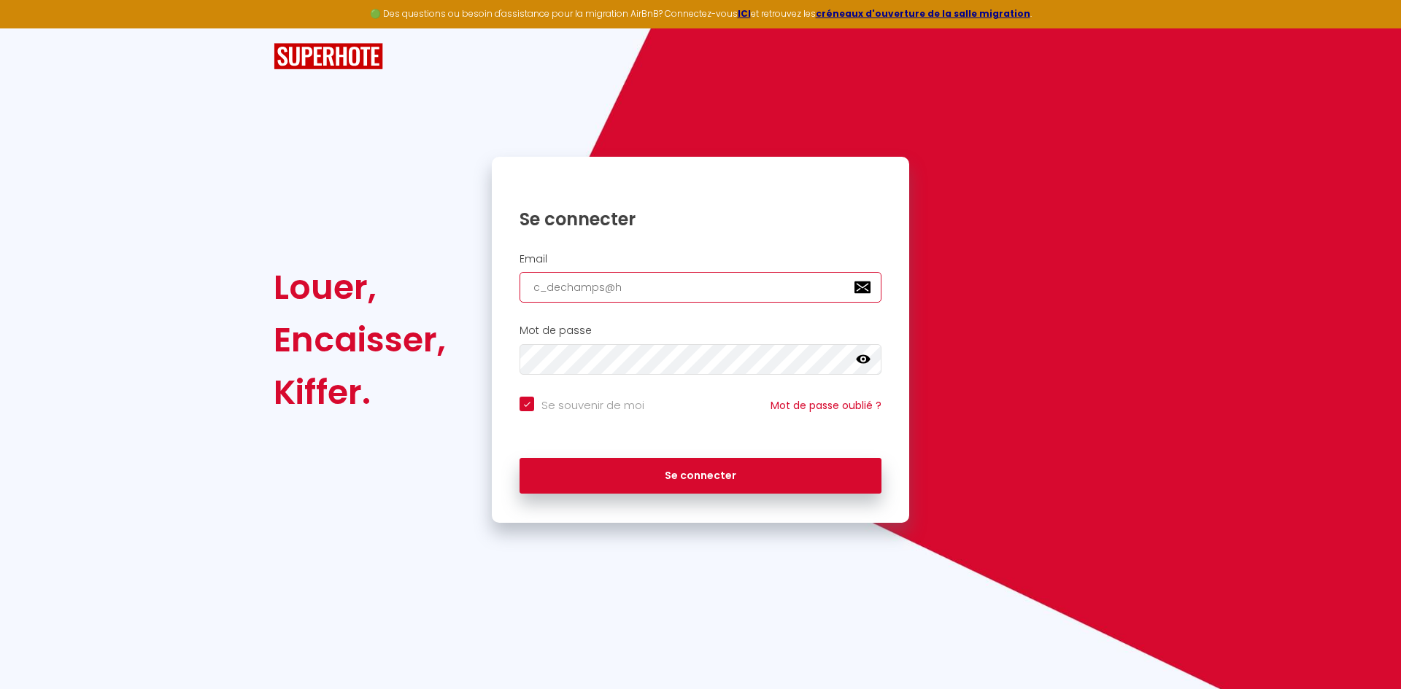
type input "c_dechamps@ho"
checkbox input "true"
type input "c_dechamps@hot"
checkbox input "true"
type input "c_dechamps@hotm"
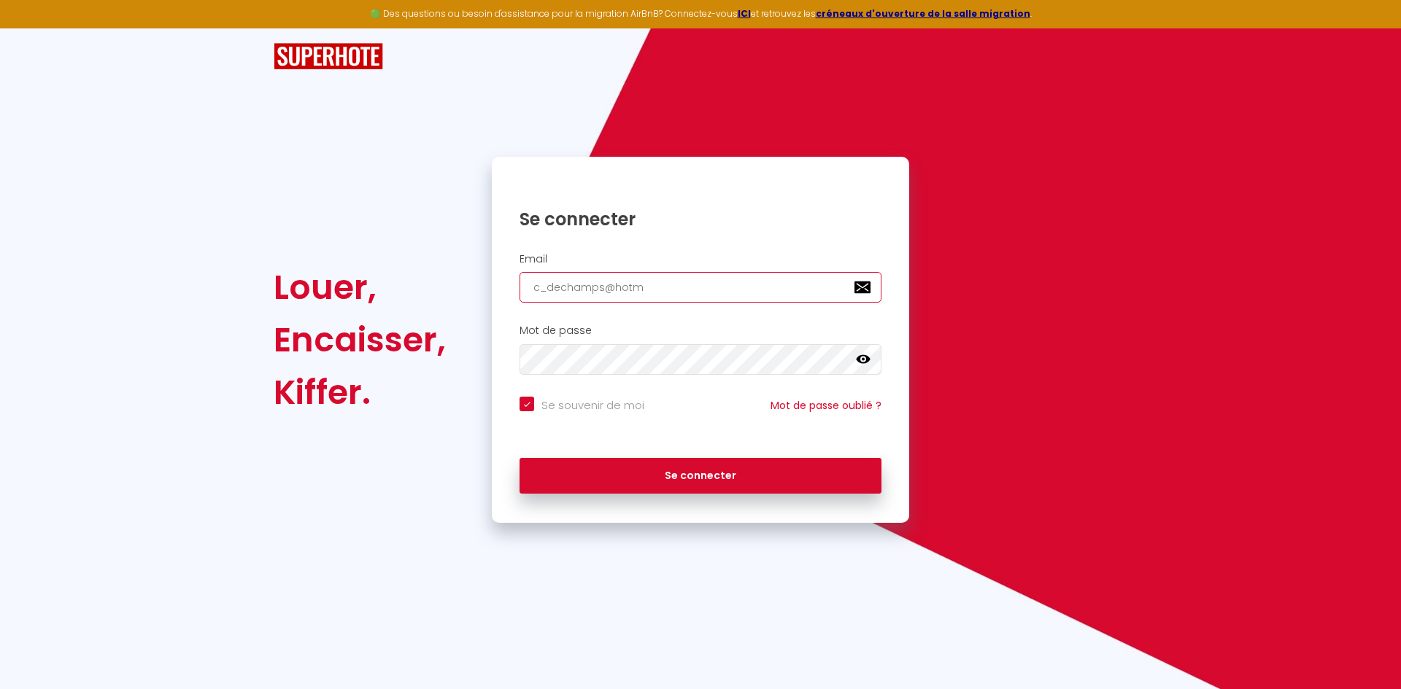
checkbox input "true"
type input "c_dechamps@hotma"
checkbox input "true"
type input "c_dechamps@hotmai"
checkbox input "true"
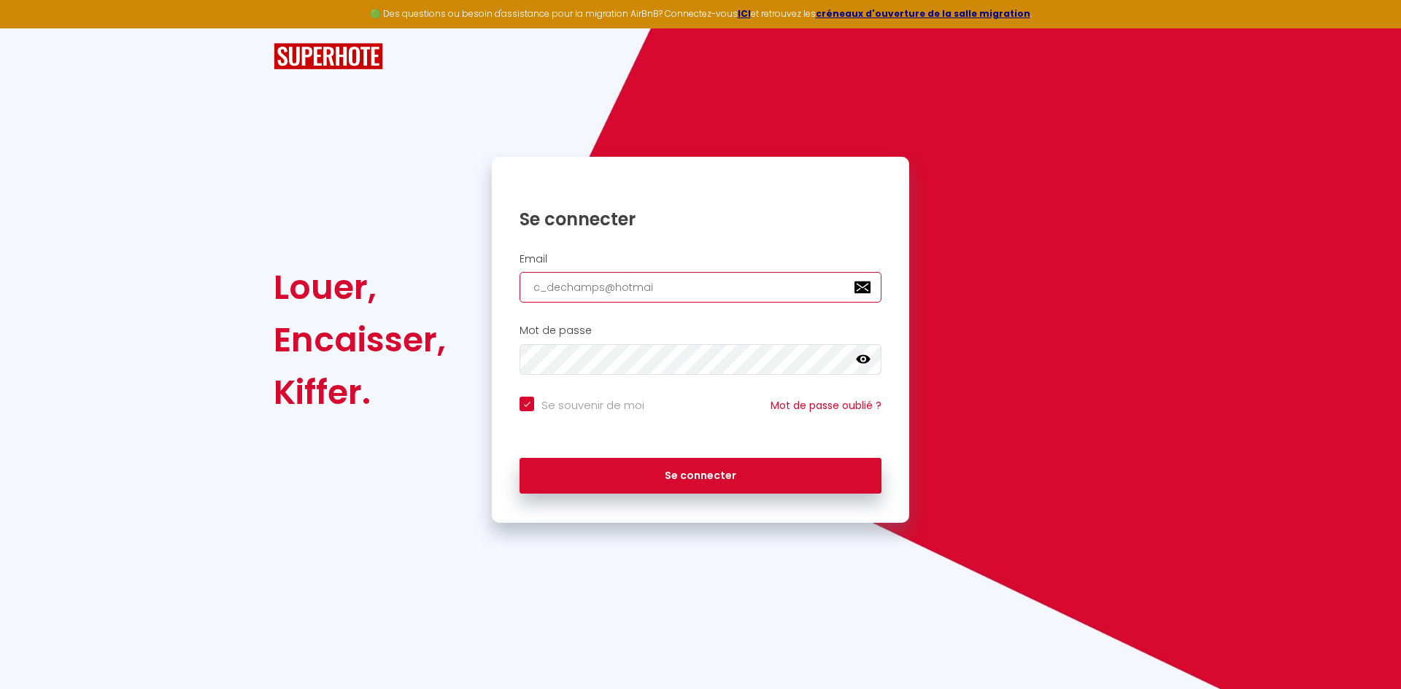
type input "[EMAIL_ADDRESS]"
checkbox input "true"
type input "[EMAIL_ADDRESS]."
checkbox input "true"
type input "c_dechamps@hotmail.c"
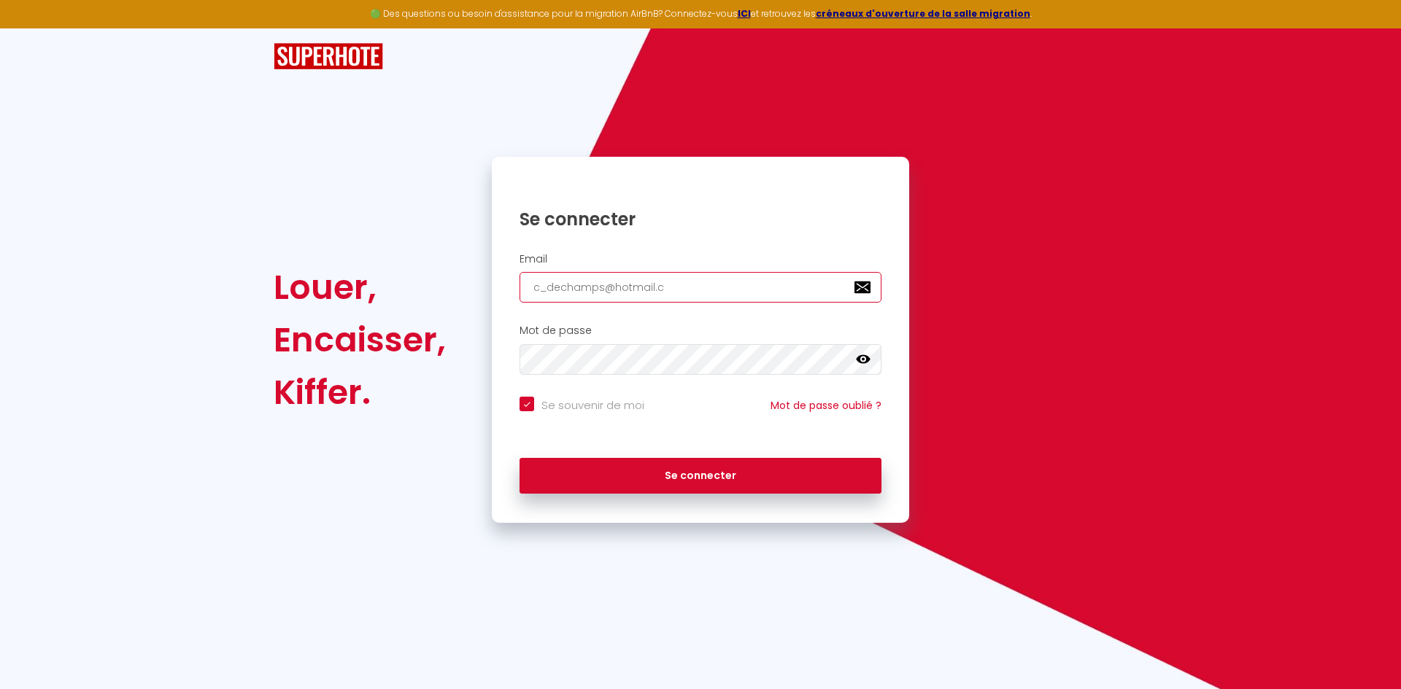
checkbox input "true"
type input "[EMAIL_ADDRESS][DOMAIN_NAME]"
checkbox input "true"
type input "[EMAIL_ADDRESS][DOMAIN_NAME]"
checkbox input "true"
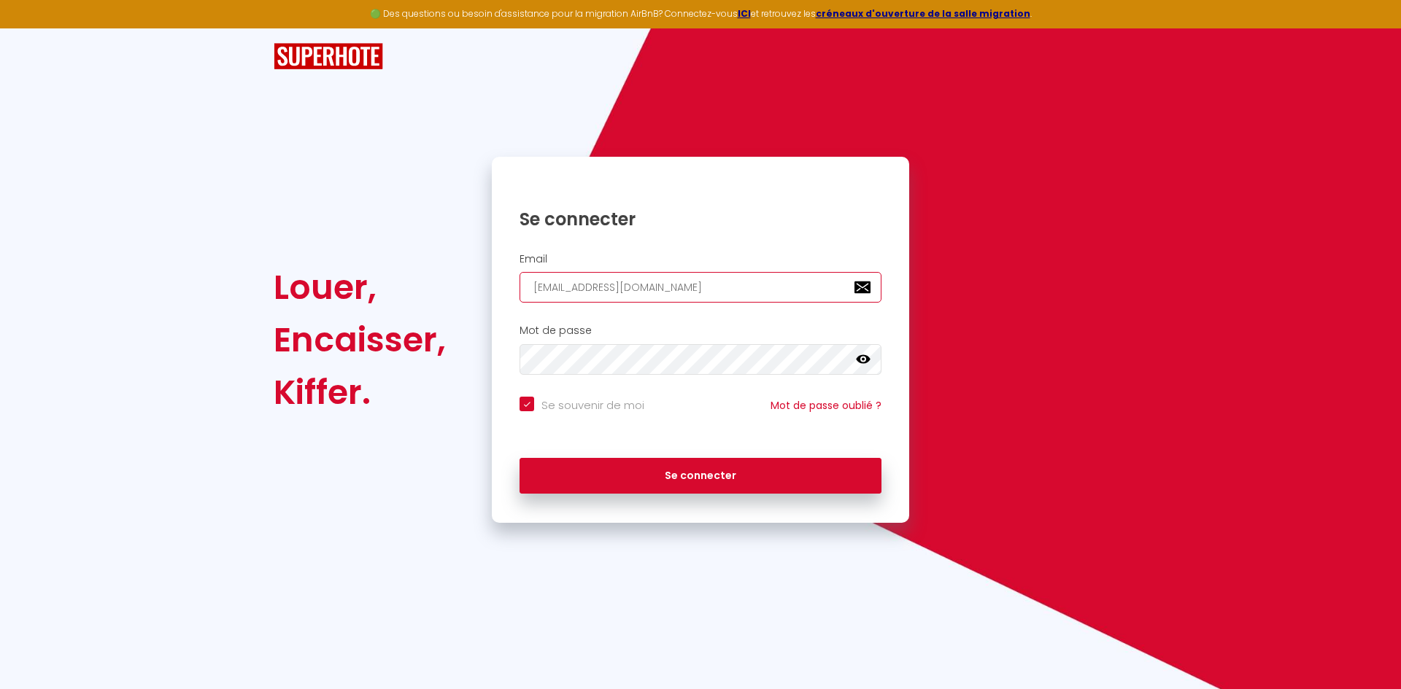
type input "[EMAIL_ADDRESS][DOMAIN_NAME]"
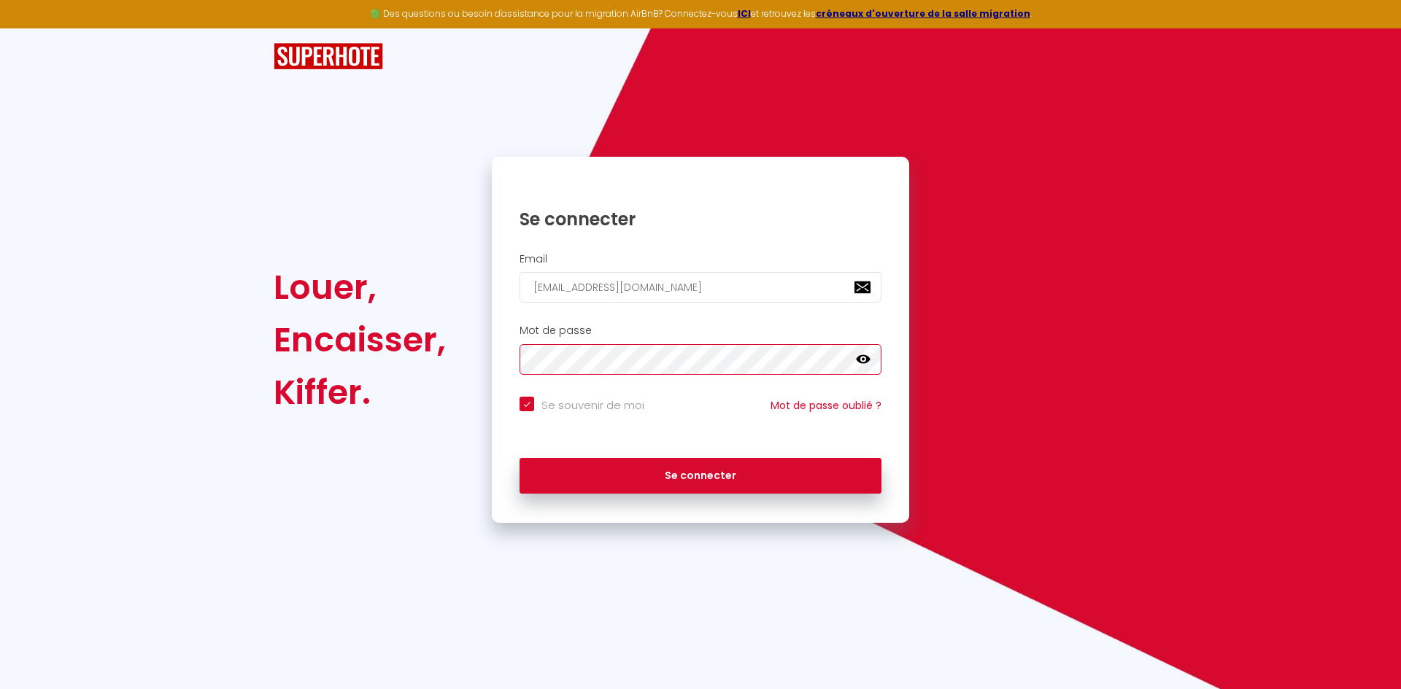
click at [519, 458] on button "Se connecter" at bounding box center [700, 476] width 362 height 36
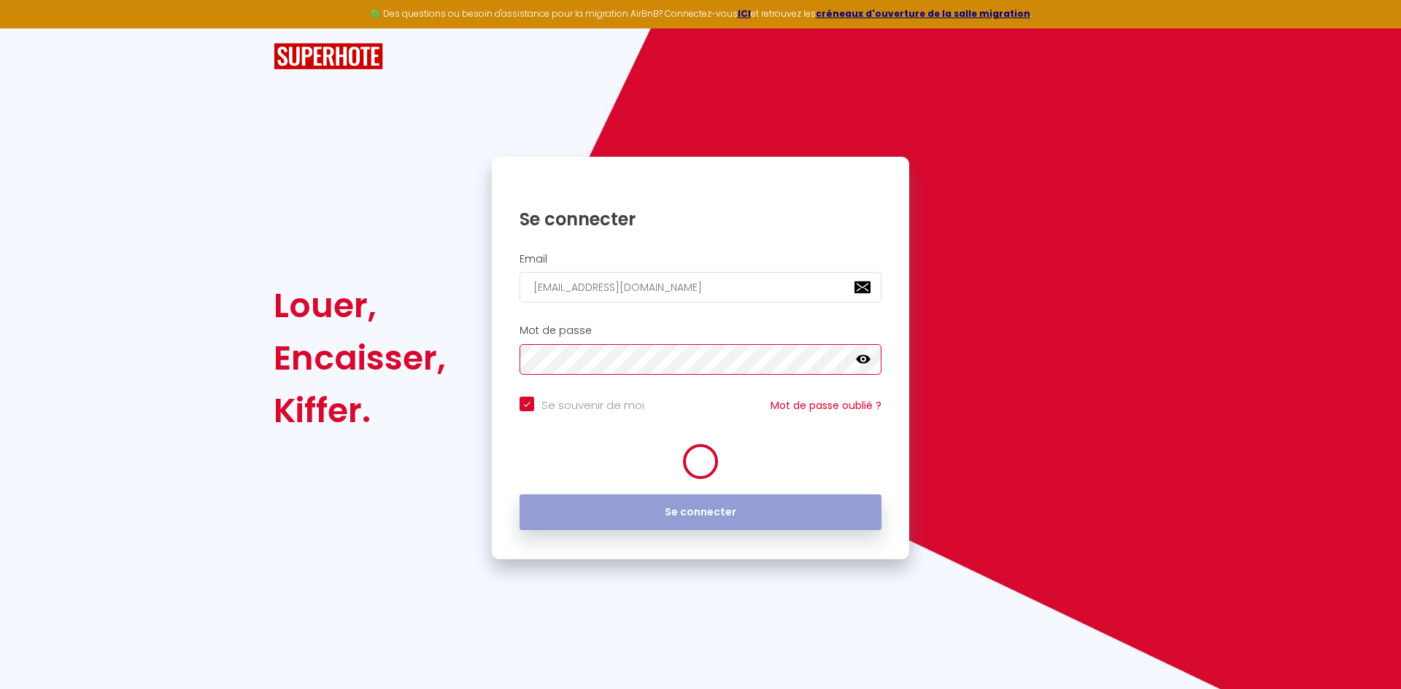
checkbox input "true"
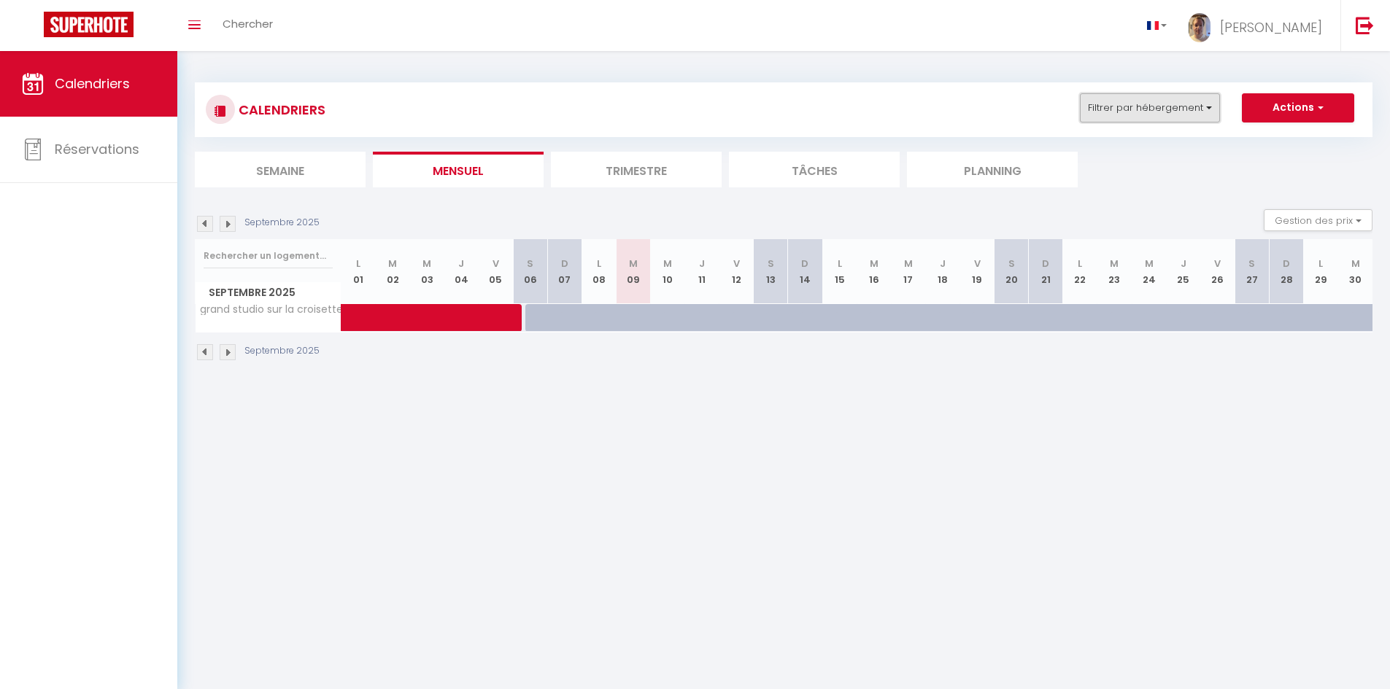
click at [1190, 96] on button "Filtrer par hébergement" at bounding box center [1150, 107] width 140 height 29
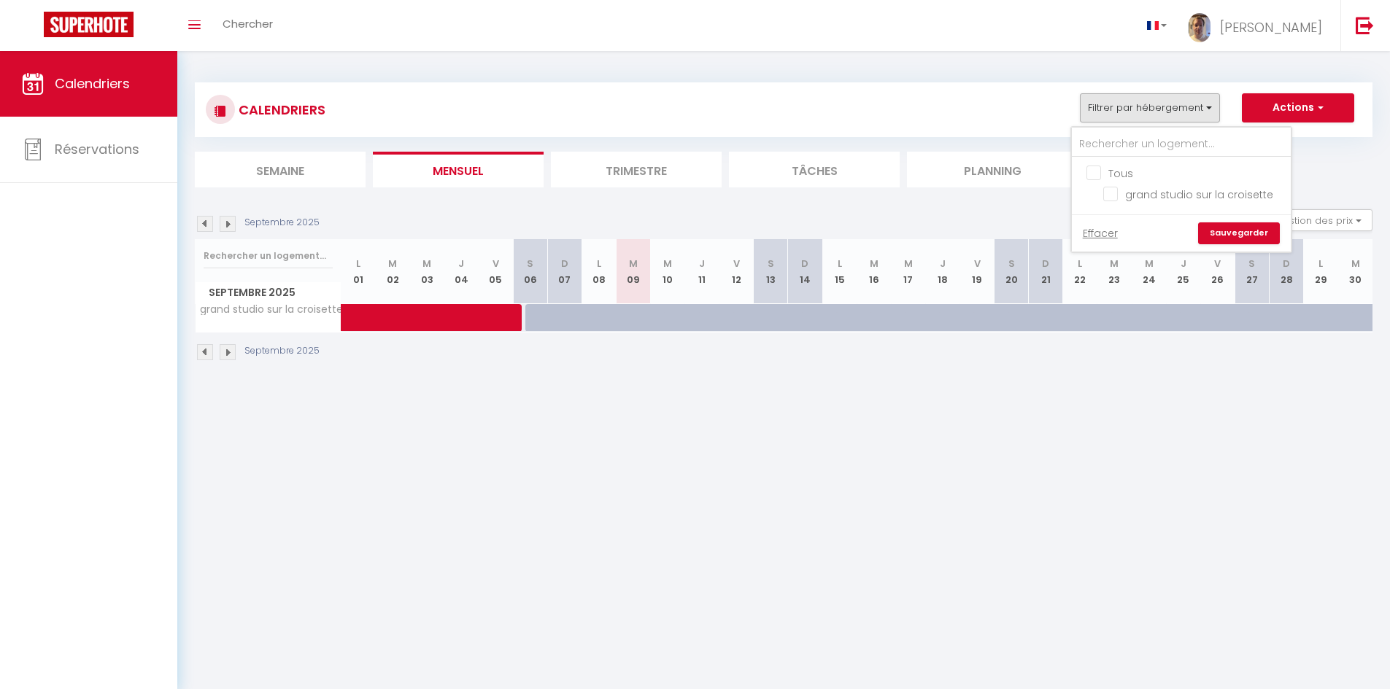
click at [1136, 380] on div "CALENDRIERS Filtrer par hébergement Tous grand studio sur la croisette Effacer …" at bounding box center [783, 222] width 1213 height 342
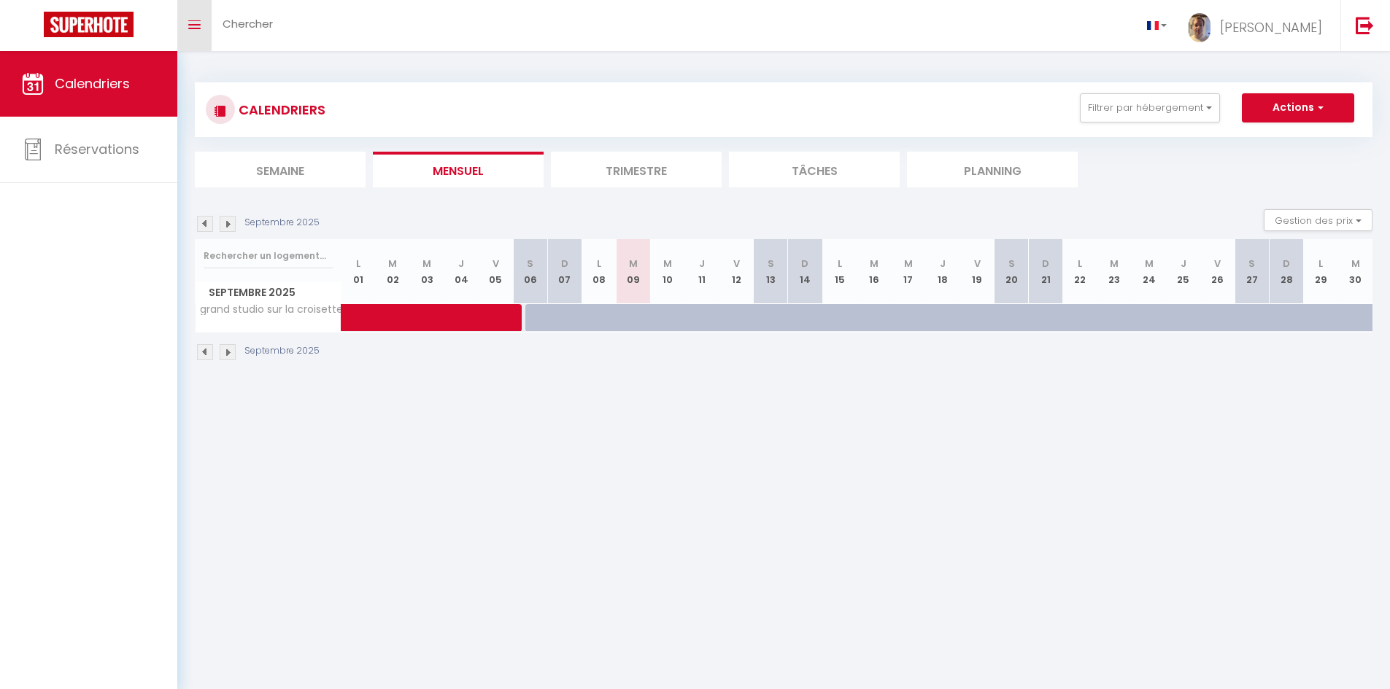
click at [211, 26] on link "Toggle menubar" at bounding box center [194, 25] width 34 height 51
